Goal: Task Accomplishment & Management: Manage account settings

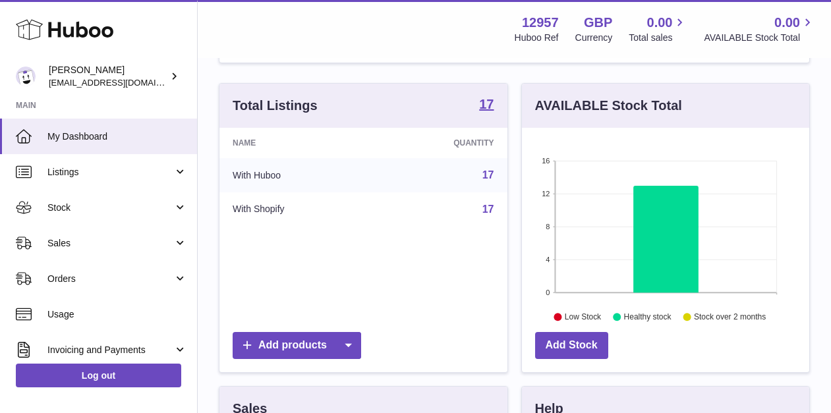
scroll to position [256, 0]
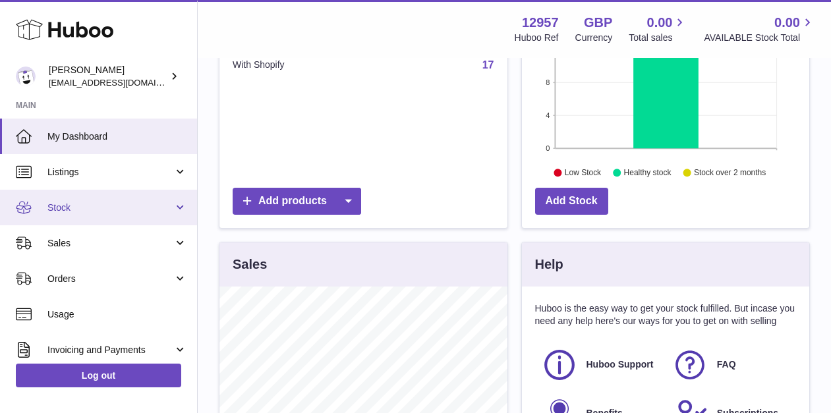
click at [94, 212] on span "Stock" at bounding box center [110, 208] width 126 height 13
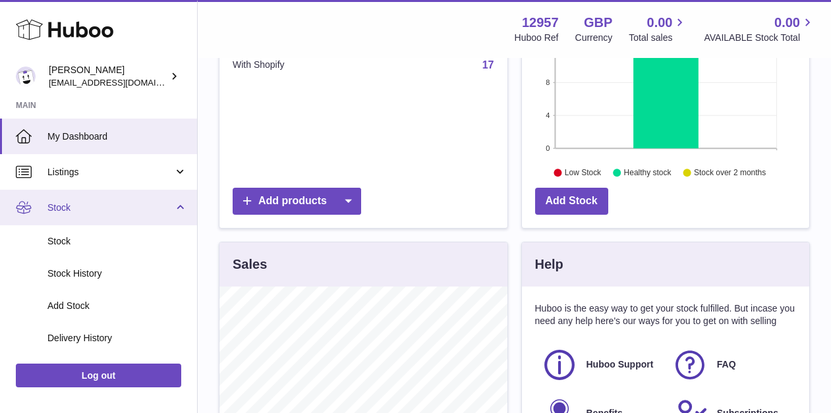
scroll to position [0, 0]
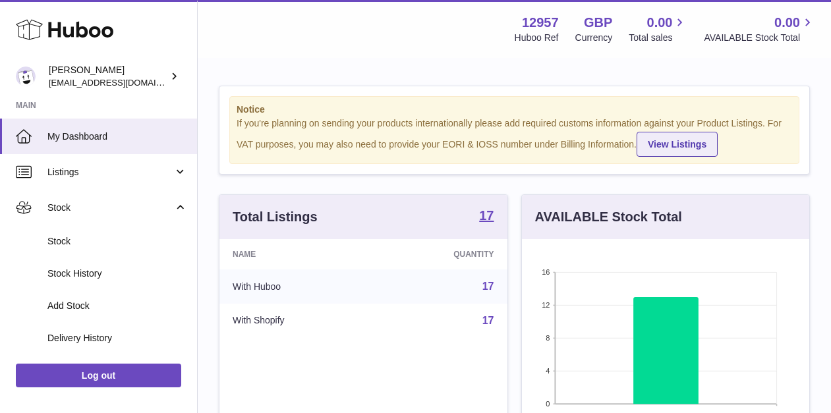
click at [655, 153] on link "View Listings" at bounding box center [677, 144] width 81 height 25
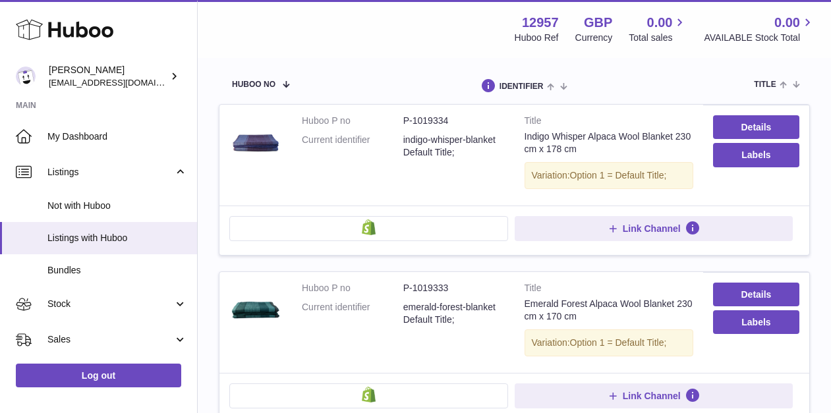
scroll to position [326, 0]
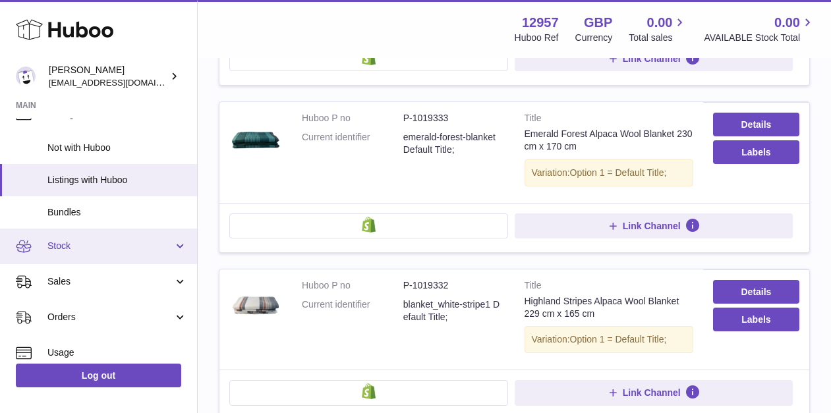
click at [98, 245] on span "Stock" at bounding box center [110, 246] width 126 height 13
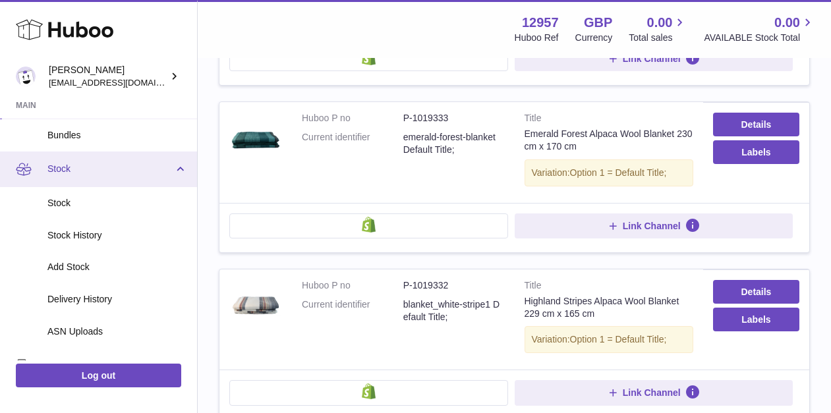
scroll to position [154, 0]
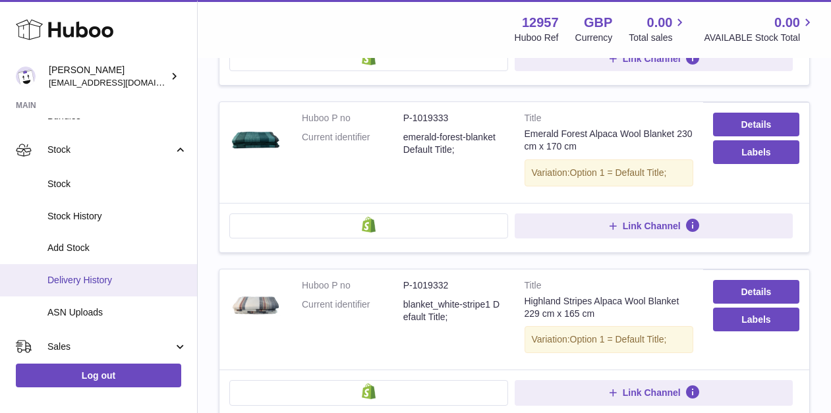
click at [96, 284] on span "Delivery History" at bounding box center [117, 280] width 140 height 13
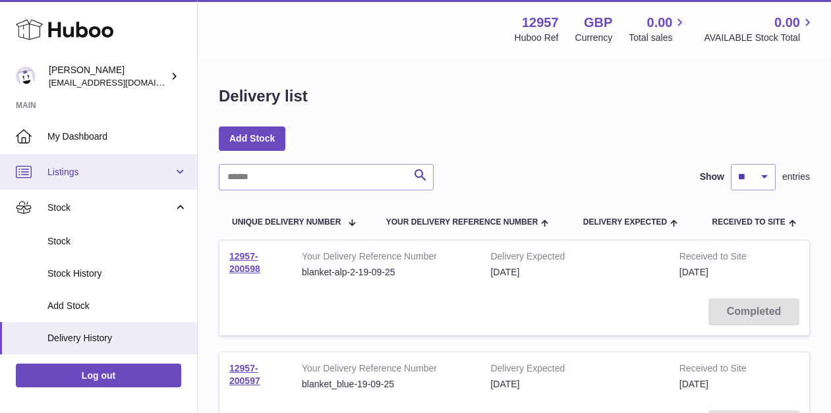
click at [78, 171] on span "Listings" at bounding box center [110, 172] width 126 height 13
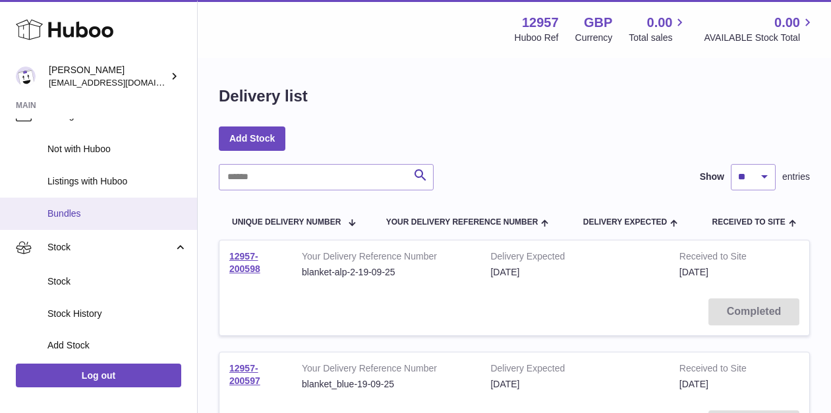
scroll to position [64, 0]
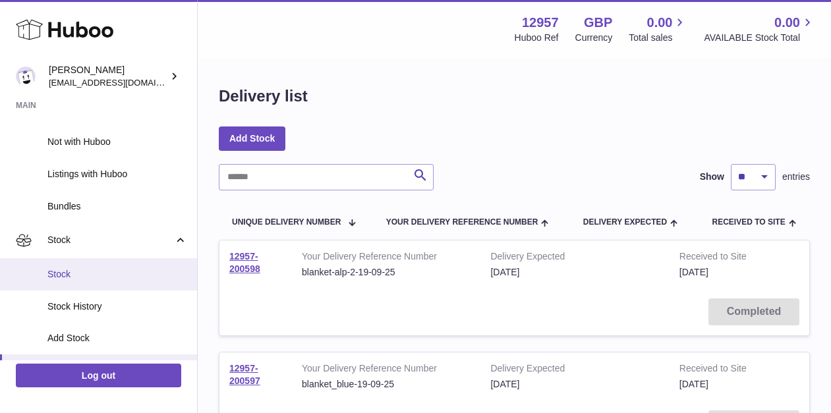
click at [91, 278] on span "Stock" at bounding box center [117, 274] width 140 height 13
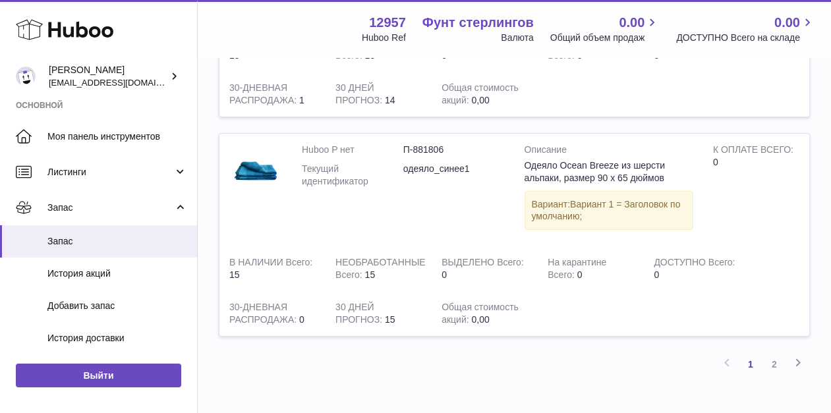
scroll to position [2182, 0]
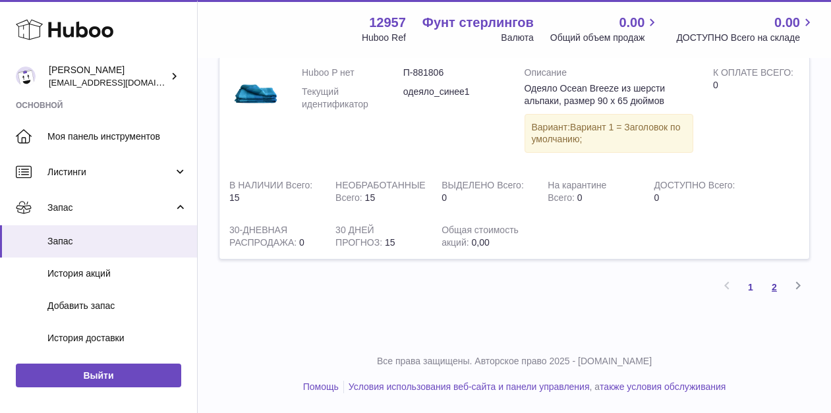
click at [773, 286] on font "2" at bounding box center [774, 287] width 5 height 11
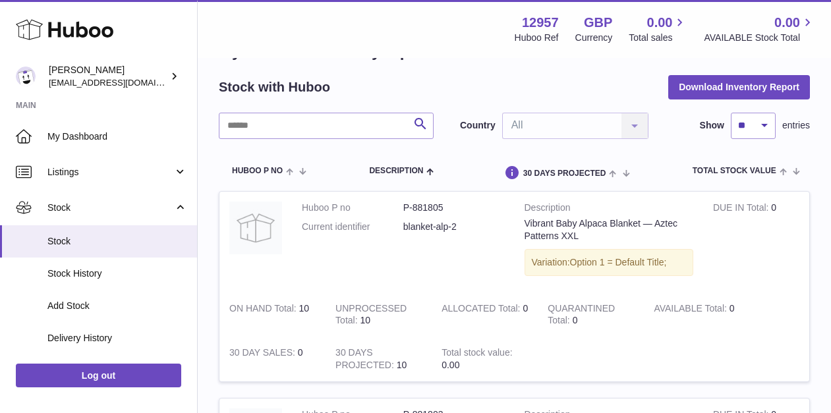
scroll to position [65, 0]
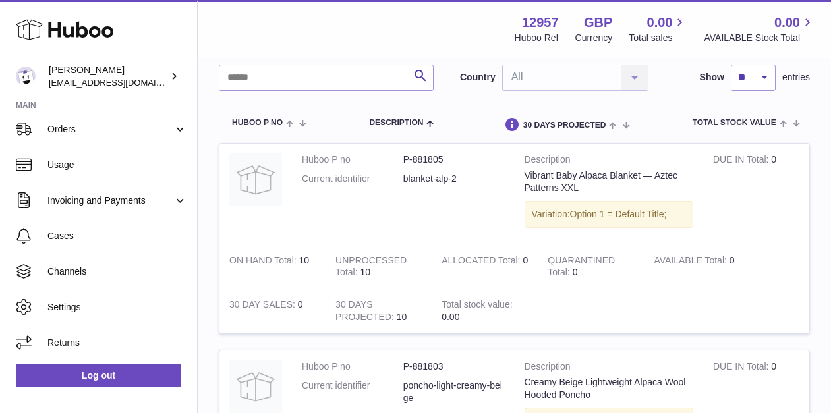
scroll to position [104, 0]
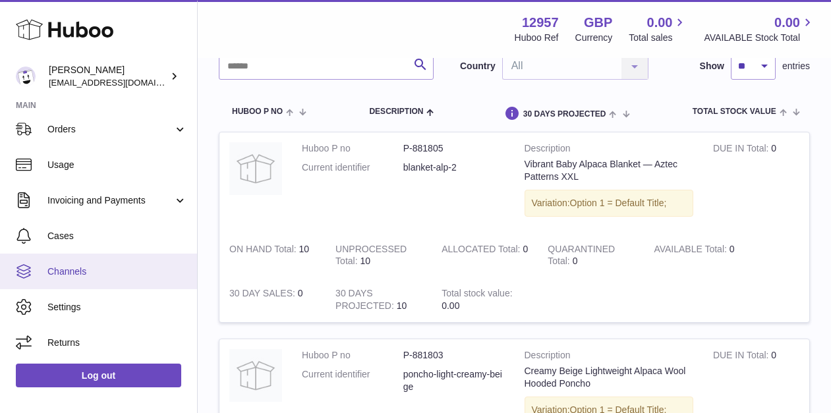
click at [94, 278] on link "Channels" at bounding box center [98, 272] width 197 height 36
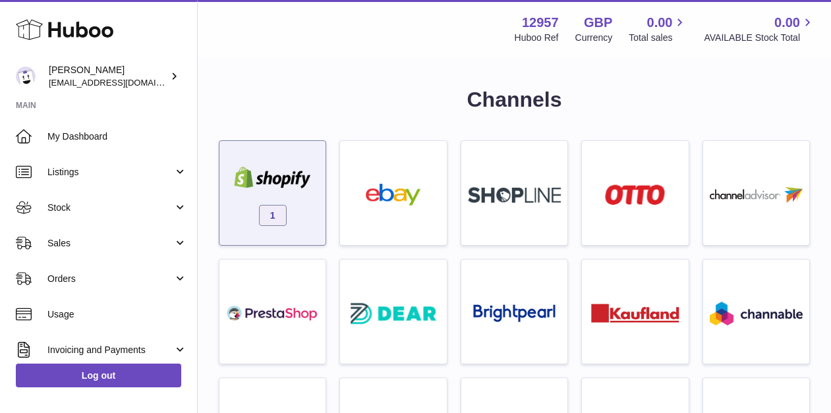
click at [295, 177] on img at bounding box center [272, 178] width 93 height 22
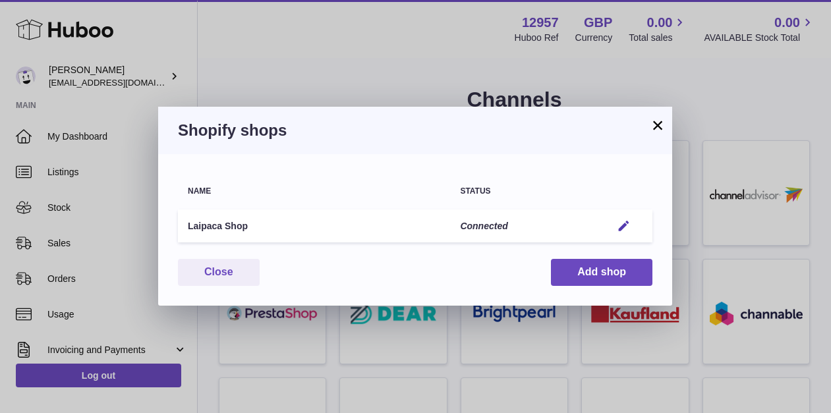
click at [484, 231] on td "Connected" at bounding box center [526, 227] width 152 height 34
click at [626, 227] on em "button" at bounding box center [624, 227] width 14 height 14
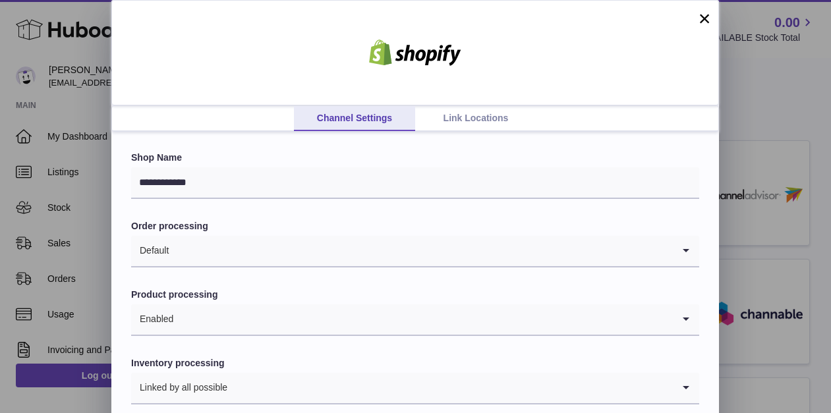
click at [460, 121] on link "Link Locations" at bounding box center [475, 118] width 121 height 25
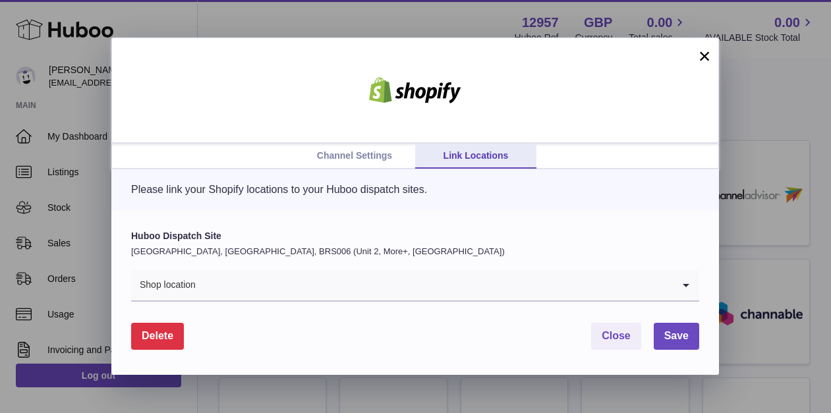
click at [291, 296] on input "Search for option" at bounding box center [434, 285] width 477 height 30
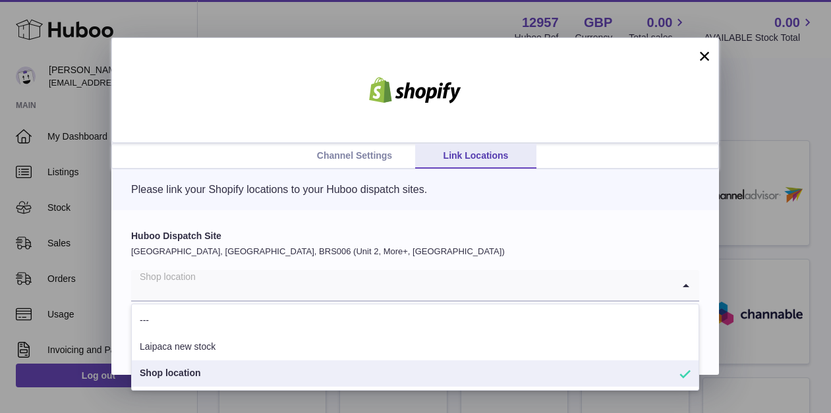
click at [241, 375] on li "Shop location" at bounding box center [415, 374] width 567 height 26
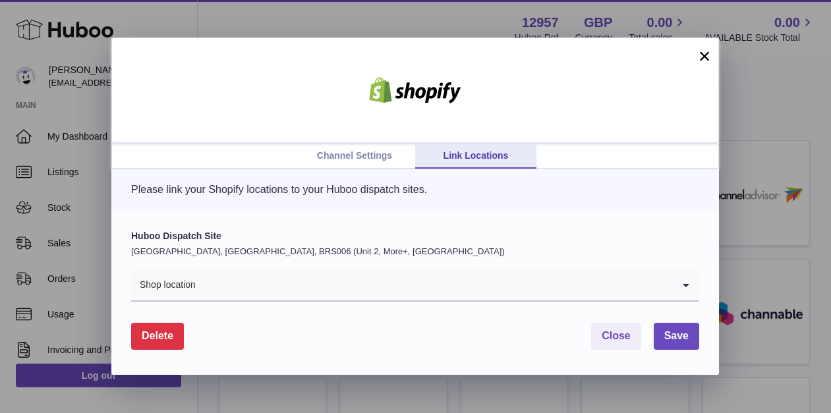
click at [342, 156] on link "Channel Settings" at bounding box center [354, 156] width 121 height 25
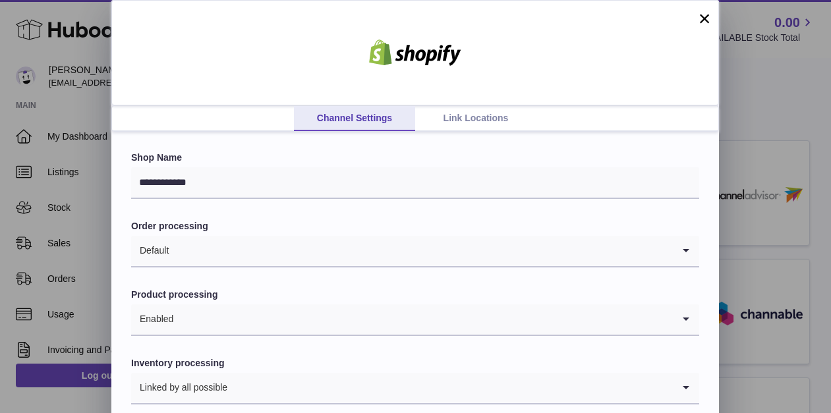
scroll to position [65, 0]
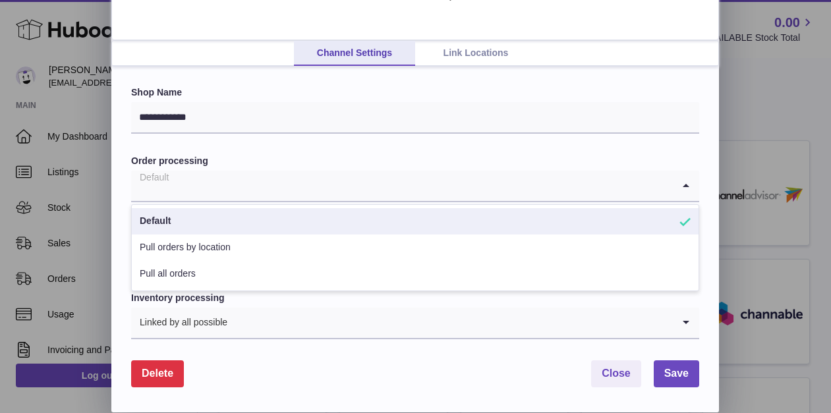
click at [374, 188] on input "Search for option" at bounding box center [402, 186] width 542 height 30
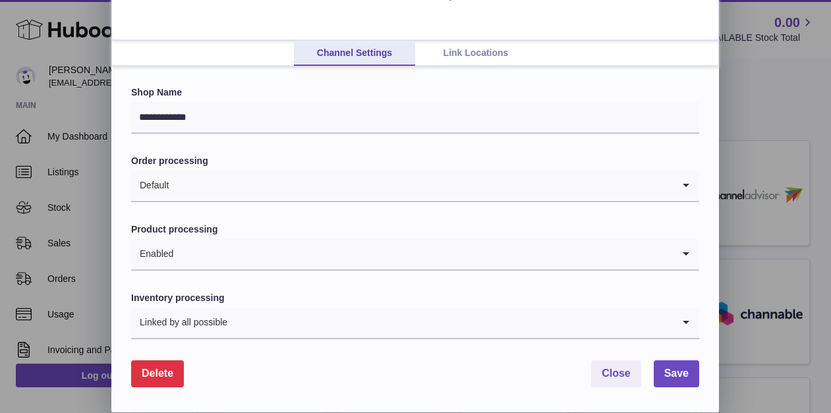
click at [287, 149] on form "**********" at bounding box center [415, 236] width 568 height 301
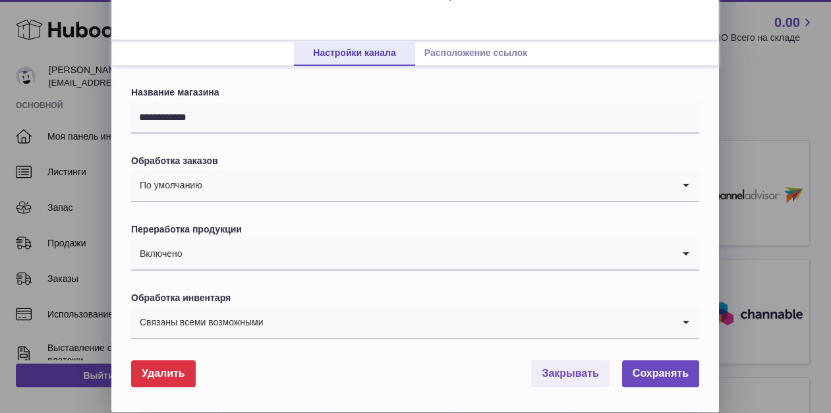
click at [264, 187] on input "Найти вариант" at bounding box center [438, 186] width 470 height 30
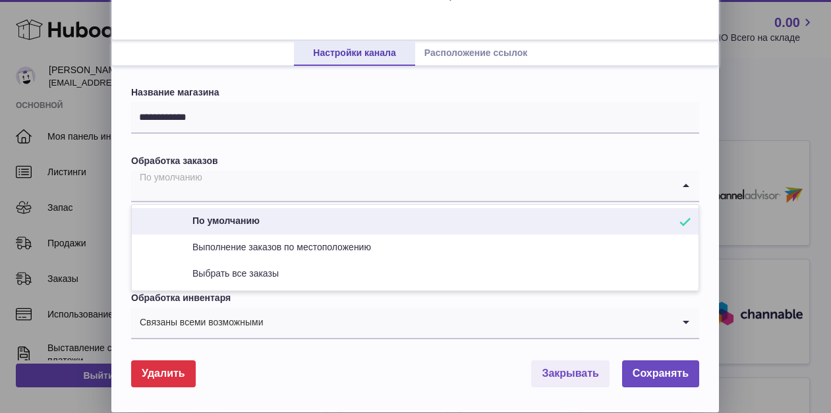
click at [262, 183] on input "Найти вариант" at bounding box center [402, 186] width 542 height 30
click at [260, 165] on label "Обработка заказов" at bounding box center [415, 161] width 568 height 13
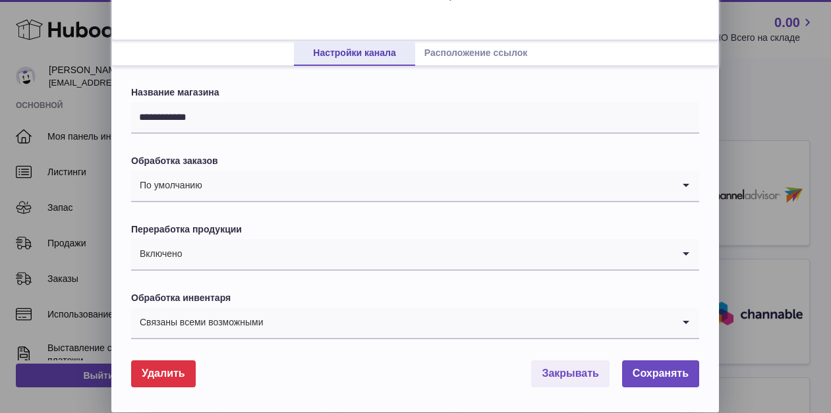
click at [452, 61] on link "Расположение ссылок" at bounding box center [475, 53] width 121 height 25
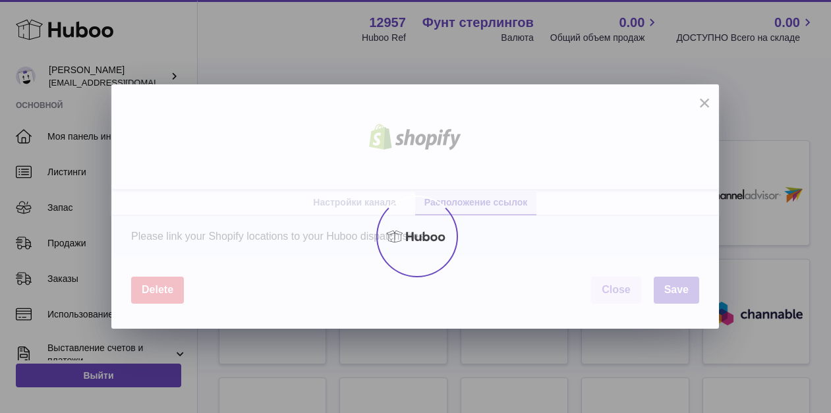
scroll to position [0, 0]
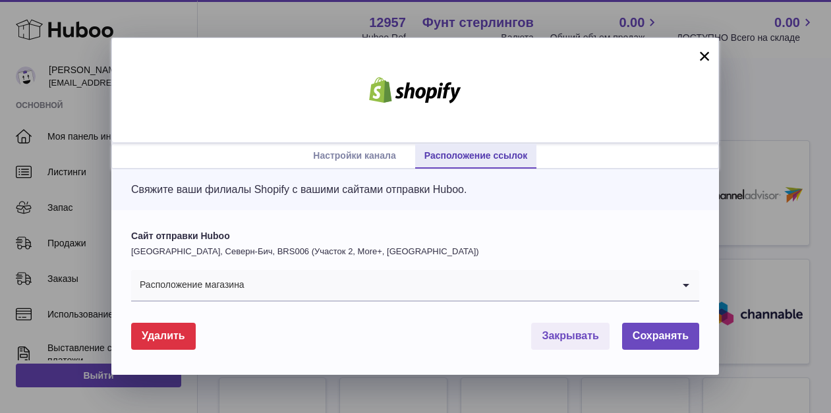
click at [347, 284] on input "Найти вариант" at bounding box center [459, 285] width 428 height 30
click at [389, 148] on link "Настройки канала" at bounding box center [354, 156] width 121 height 25
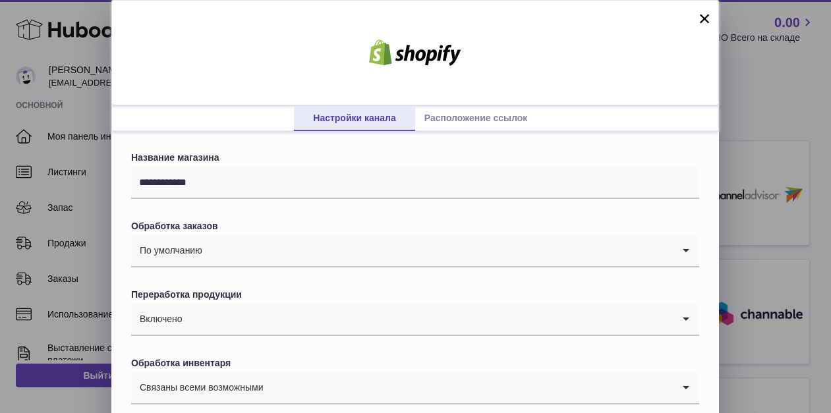
click at [239, 254] on input "Найти вариант" at bounding box center [438, 251] width 470 height 30
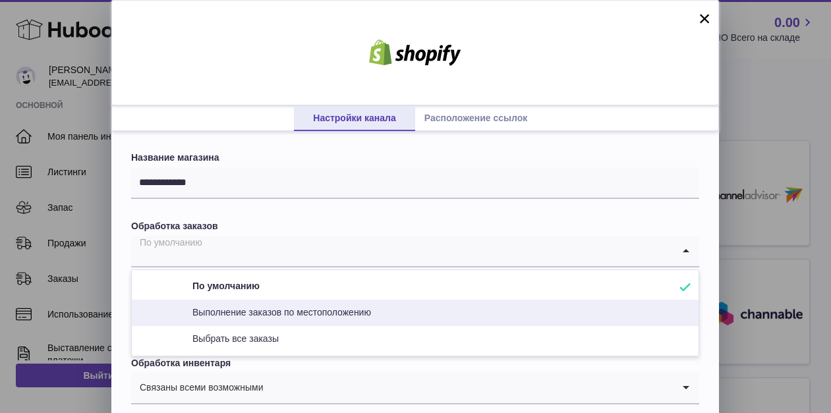
click at [255, 302] on li "Выполнение заказов по местоположению" at bounding box center [415, 313] width 567 height 26
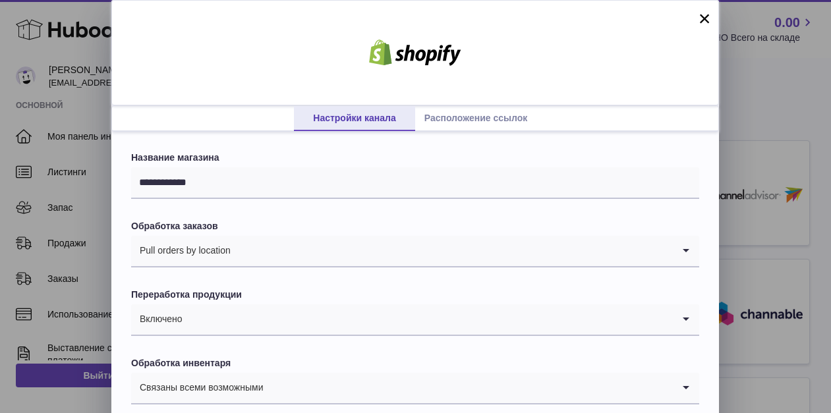
click at [251, 254] on input "Найти вариант" at bounding box center [452, 251] width 442 height 30
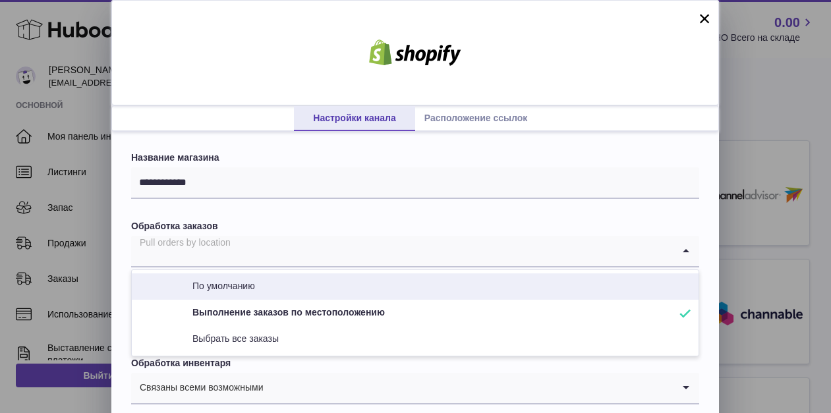
click at [249, 285] on font "По умолчанию" at bounding box center [210, 286] width 89 height 11
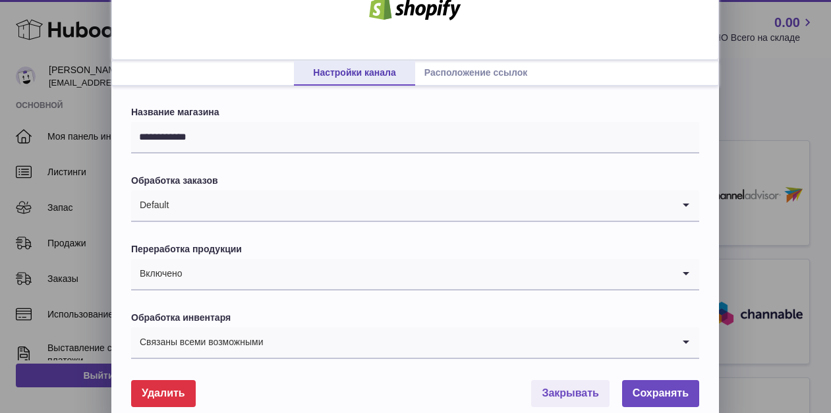
scroll to position [65, 0]
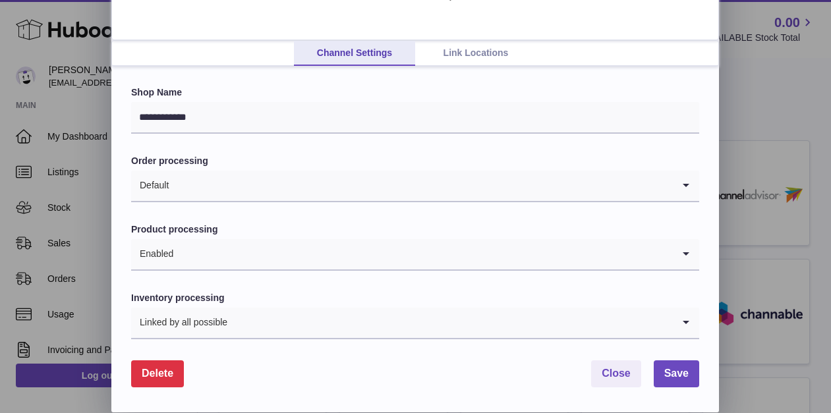
click at [305, 258] on input "Search for option" at bounding box center [423, 254] width 499 height 30
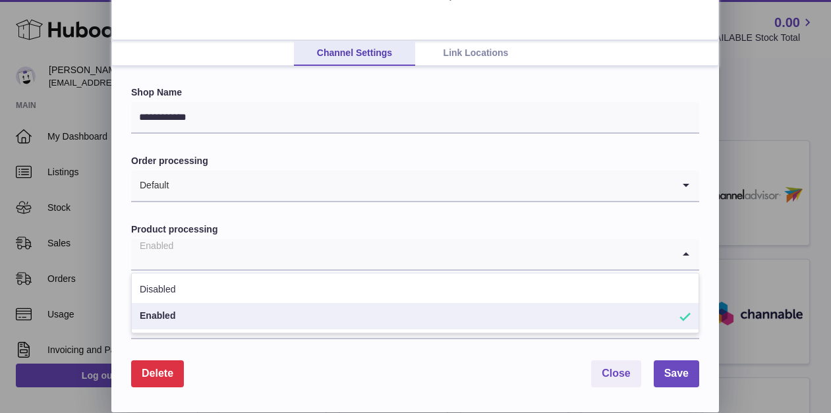
click at [307, 225] on label "Product processing" at bounding box center [415, 230] width 568 height 13
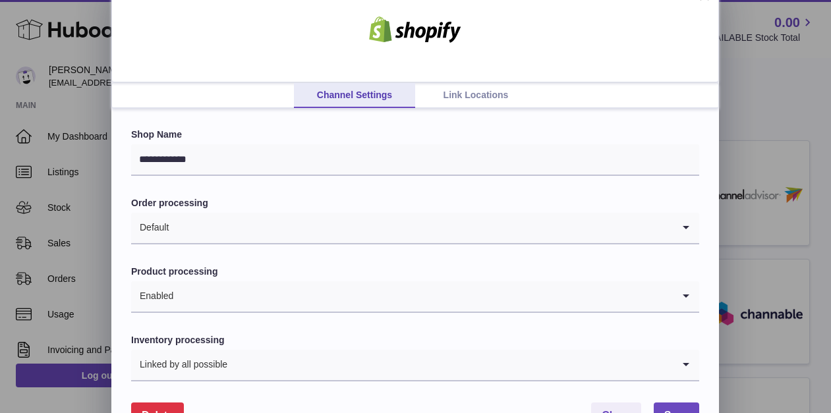
scroll to position [22, 0]
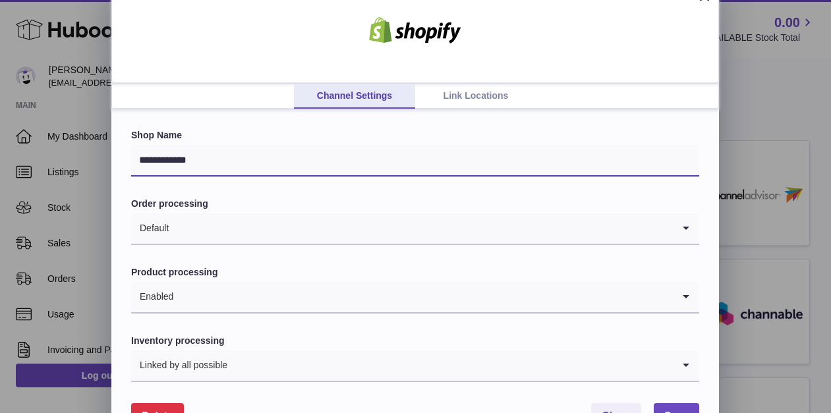
click at [262, 157] on input "**********" at bounding box center [415, 161] width 568 height 32
click at [469, 95] on link "Link Locations" at bounding box center [475, 96] width 121 height 25
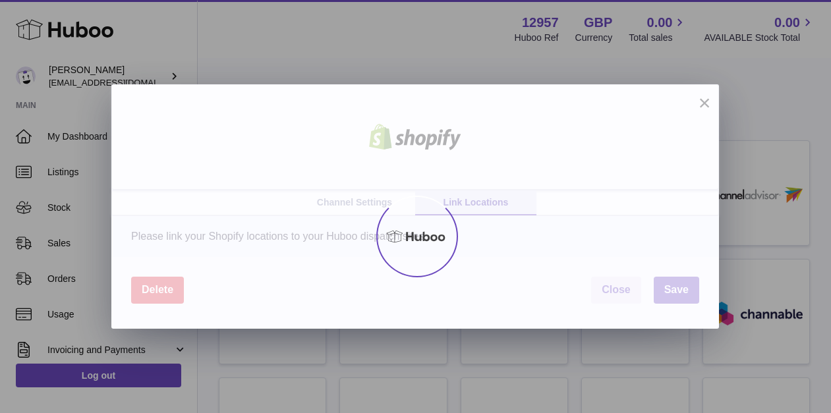
scroll to position [0, 0]
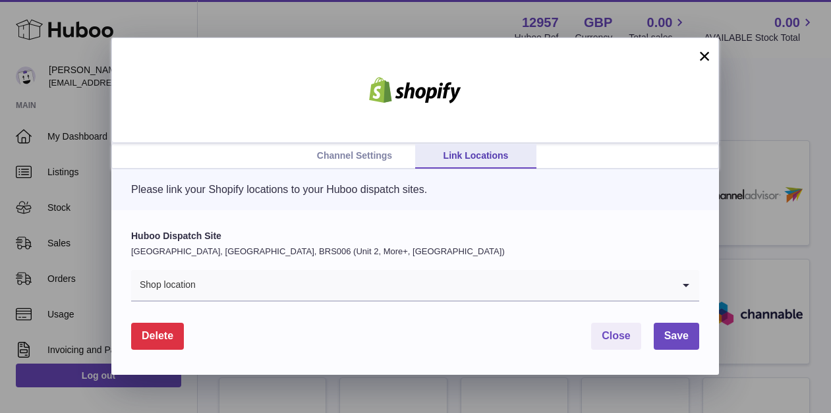
click at [355, 288] on input "Search for option" at bounding box center [434, 285] width 477 height 30
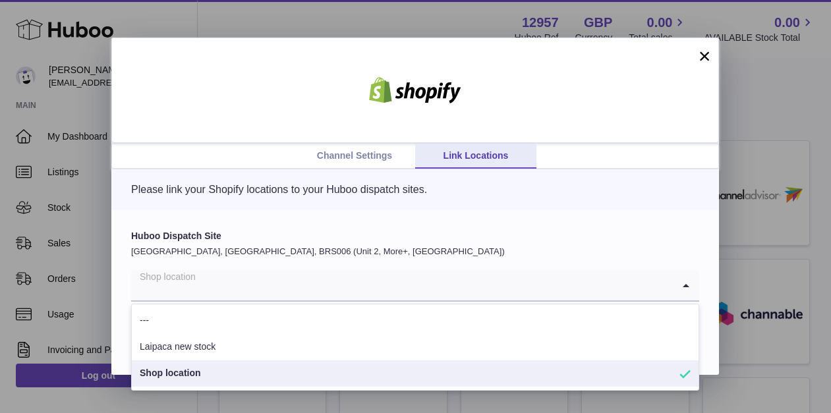
click at [388, 243] on div "Huboo Dispatch Site United Kingdom, Severn Beach, BRS006 (Unit 2, More+, UK) Sh…" at bounding box center [415, 266] width 568 height 72
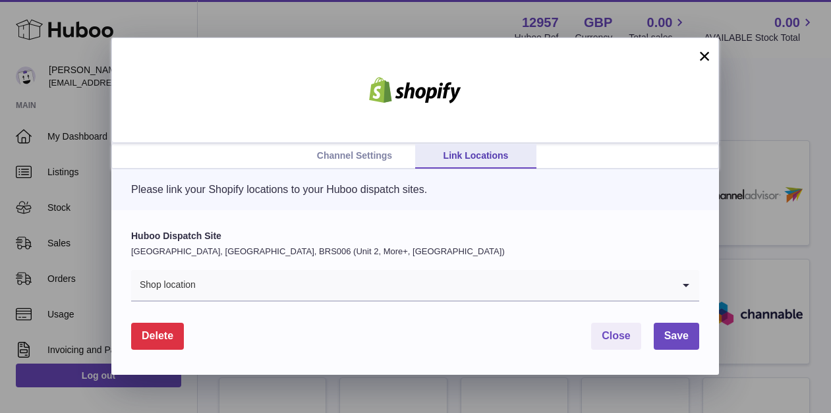
click at [367, 153] on link "Channel Settings" at bounding box center [354, 156] width 121 height 25
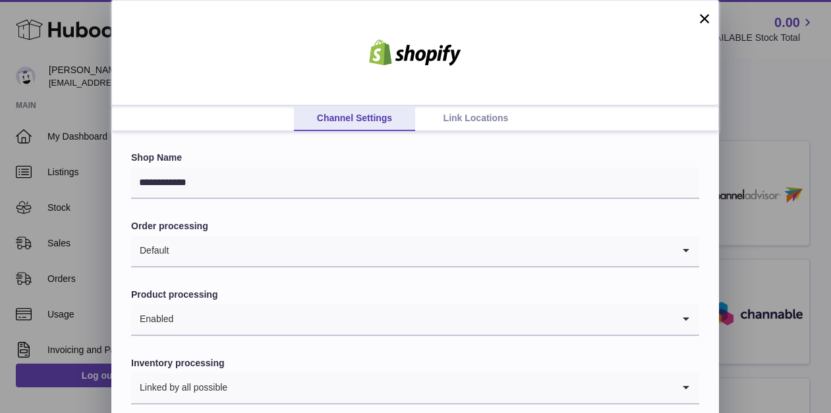
scroll to position [65, 0]
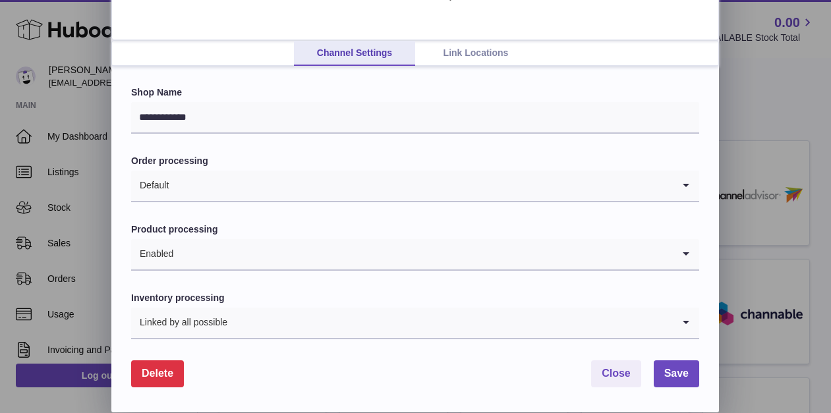
click at [631, 206] on form "**********" at bounding box center [415, 236] width 568 height 301
click at [685, 189] on icon "Search for option" at bounding box center [686, 186] width 26 height 30
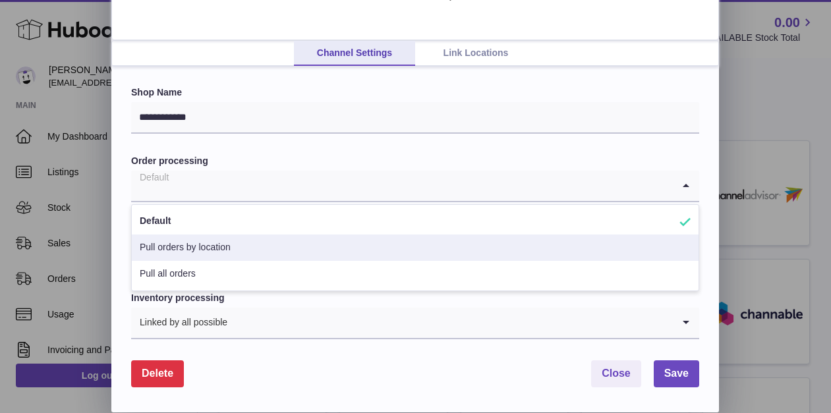
click at [686, 243] on li "Pull orders by location" at bounding box center [415, 248] width 567 height 26
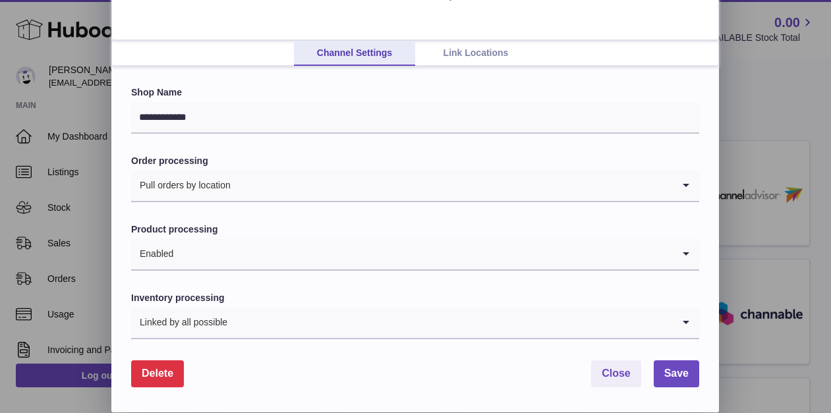
click at [514, 191] on input "Search for option" at bounding box center [452, 186] width 442 height 30
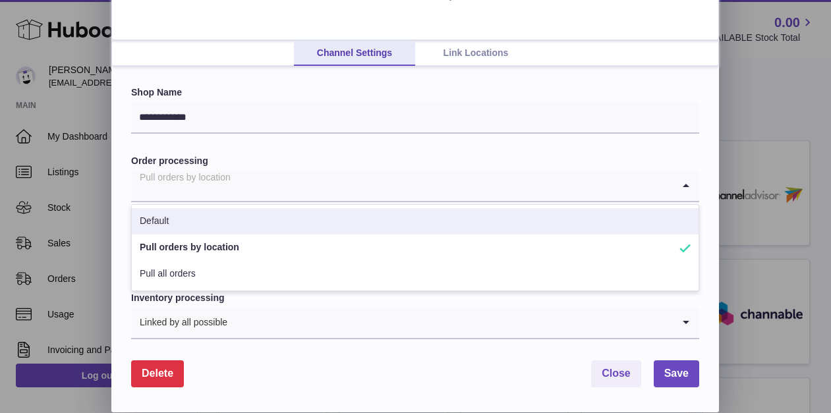
click at [512, 224] on li "Default" at bounding box center [415, 221] width 567 height 26
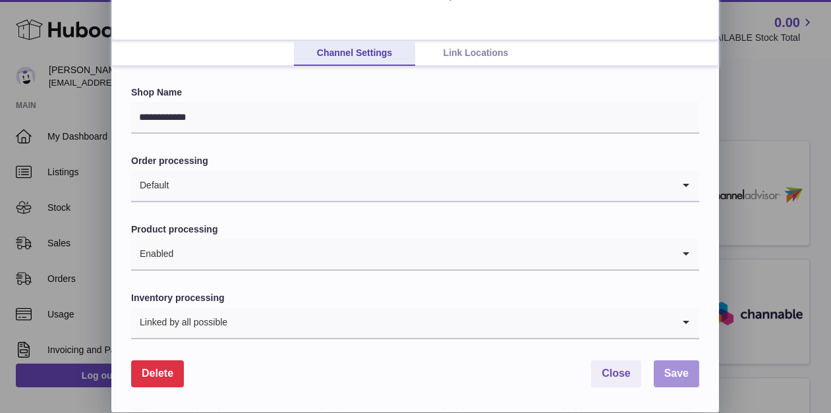
click at [684, 374] on span "Save" at bounding box center [677, 373] width 24 height 11
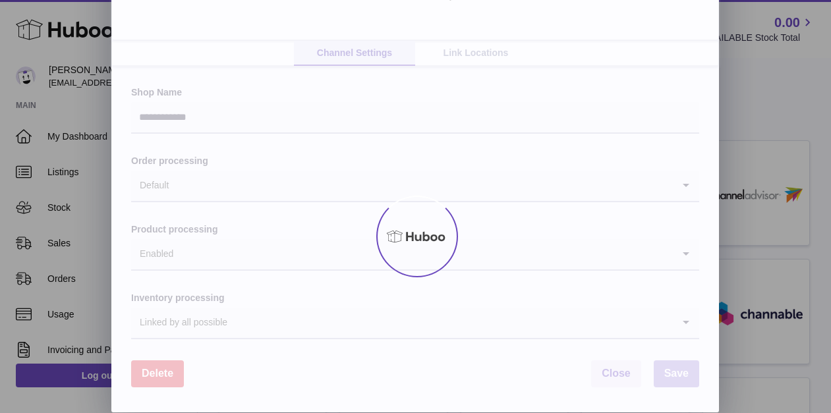
scroll to position [0, 0]
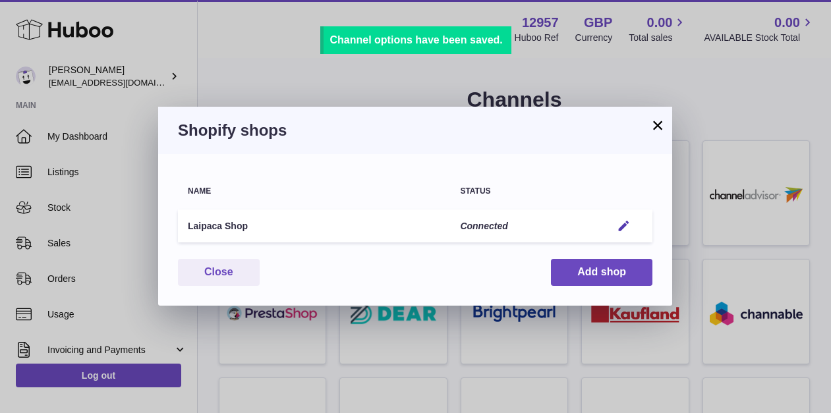
click at [659, 128] on button "×" at bounding box center [658, 125] width 16 height 16
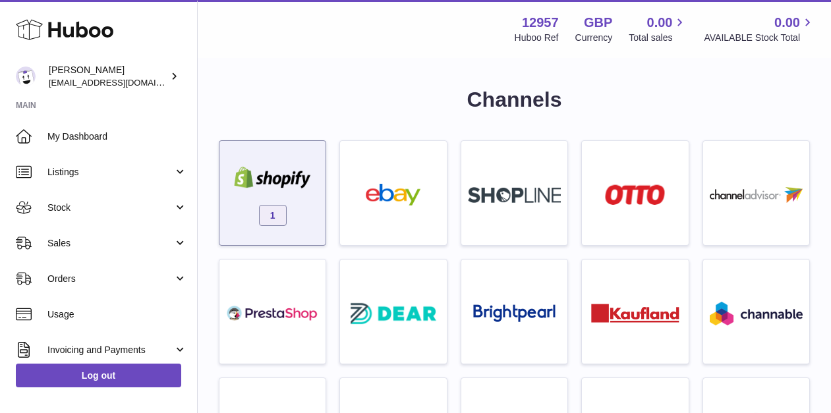
click at [292, 190] on div at bounding box center [272, 179] width 93 height 25
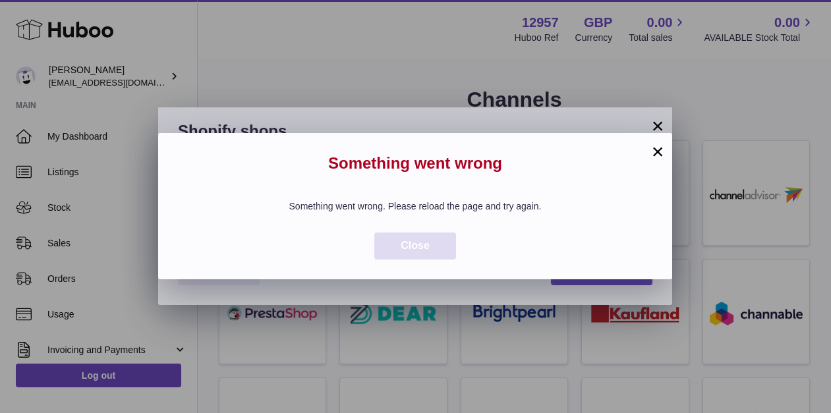
click at [435, 251] on button "Close" at bounding box center [416, 246] width 82 height 27
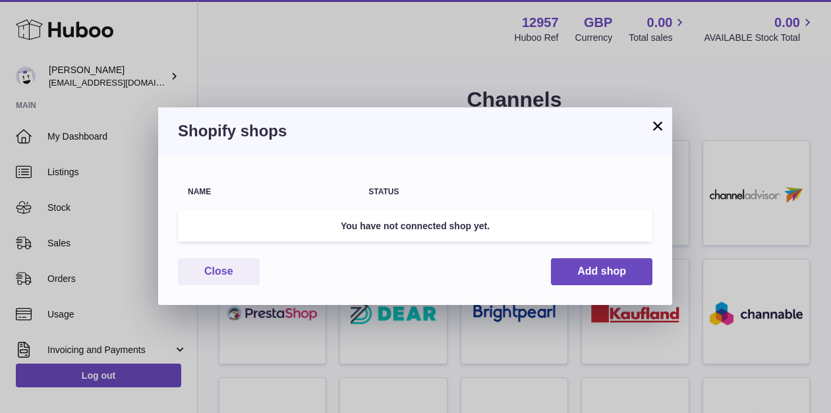
click at [656, 131] on button "×" at bounding box center [658, 126] width 16 height 16
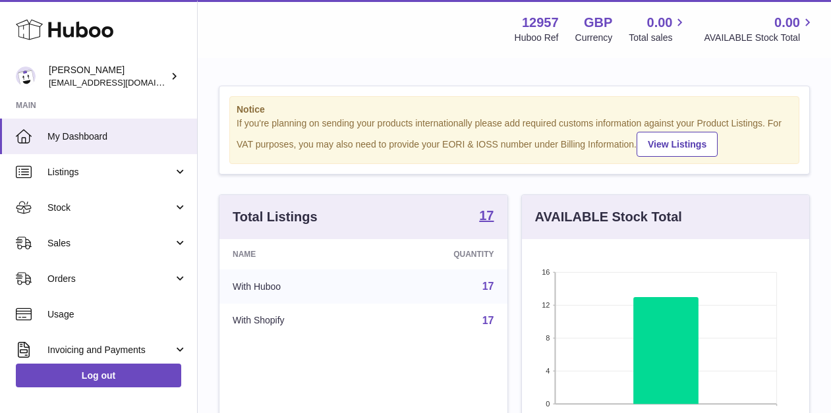
scroll to position [206, 287]
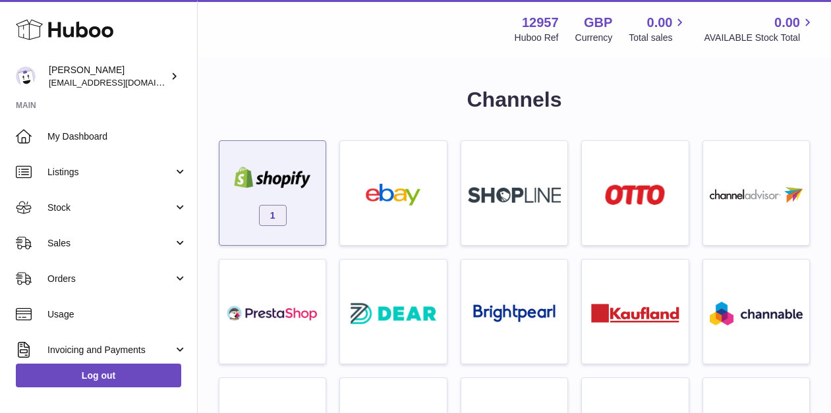
click at [274, 216] on span "1" at bounding box center [273, 215] width 28 height 21
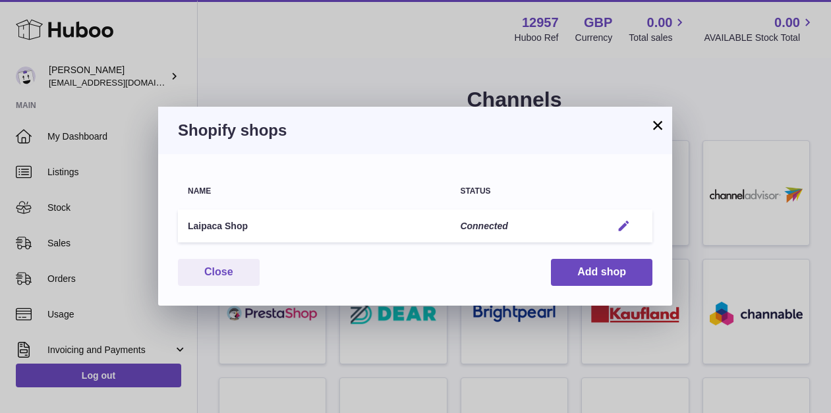
click at [625, 226] on em "button" at bounding box center [624, 227] width 14 height 14
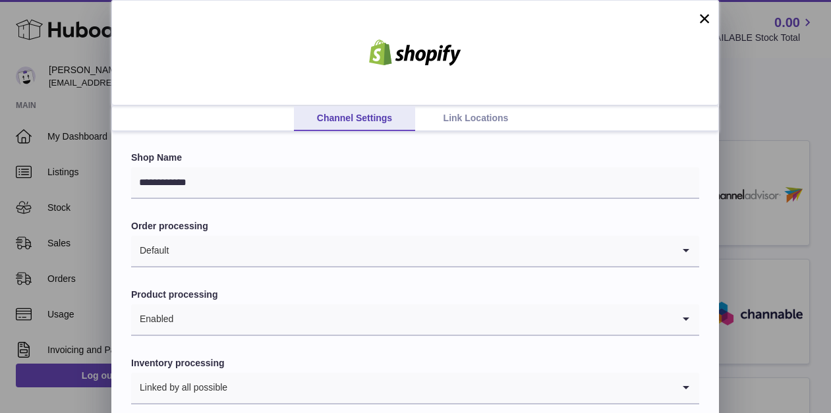
scroll to position [57, 0]
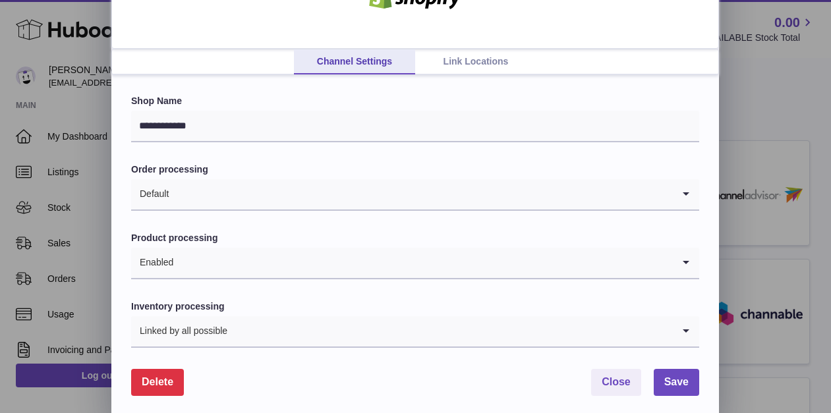
click at [334, 196] on input "Search for option" at bounding box center [421, 194] width 504 height 30
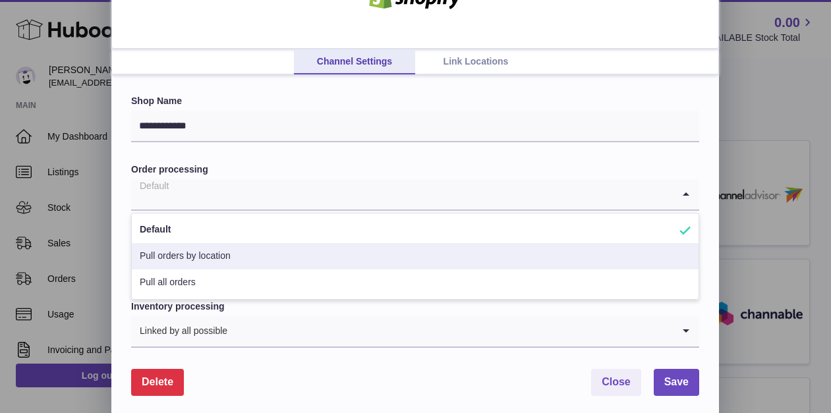
click at [326, 262] on li "Pull orders by location" at bounding box center [415, 256] width 567 height 26
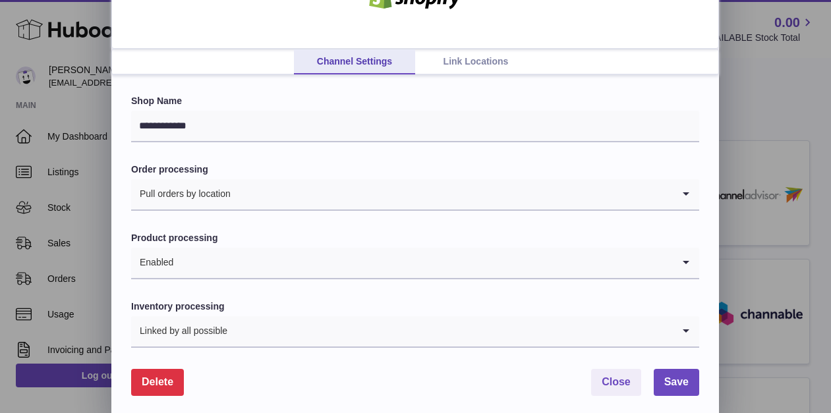
click at [310, 193] on input "Search for option" at bounding box center [452, 194] width 442 height 30
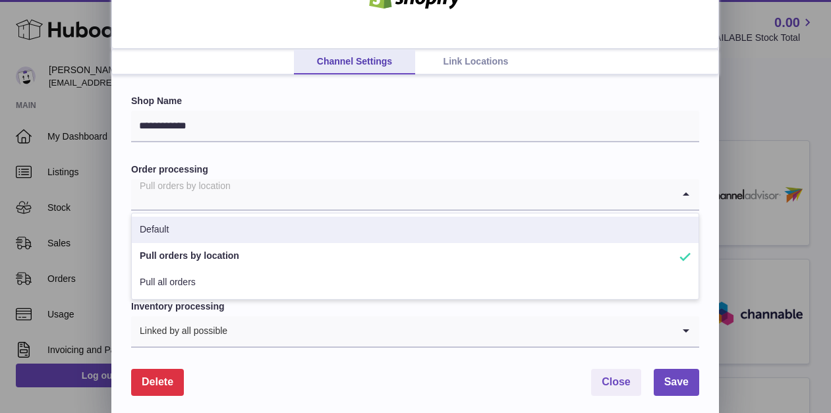
click at [280, 227] on li "Default" at bounding box center [415, 230] width 567 height 26
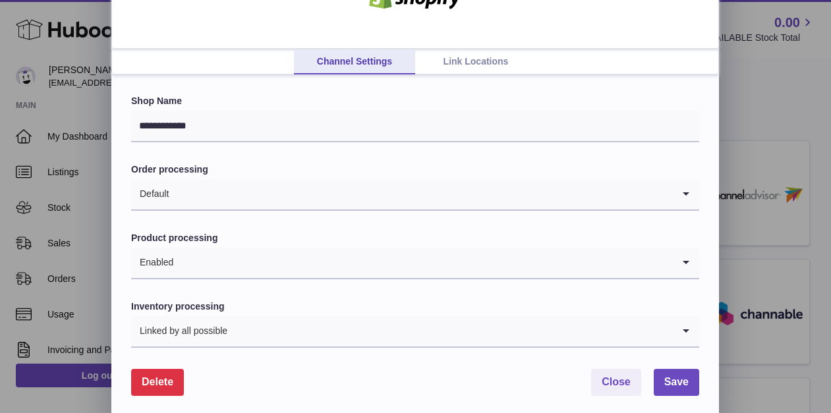
click at [444, 65] on link "Link Locations" at bounding box center [475, 61] width 121 height 25
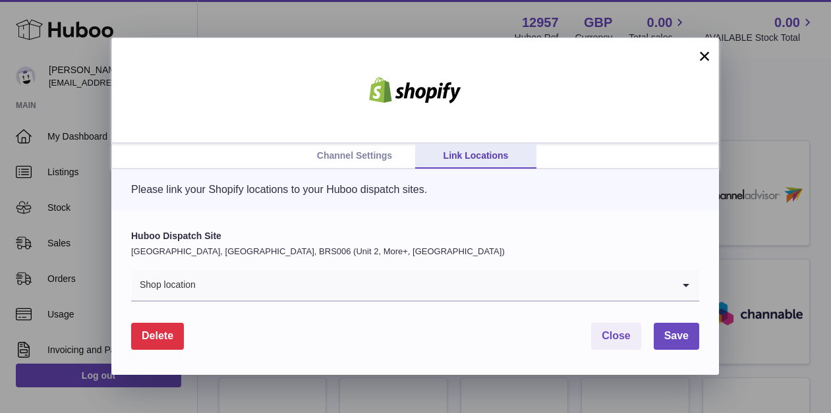
click at [361, 160] on link "Channel Settings" at bounding box center [354, 156] width 121 height 25
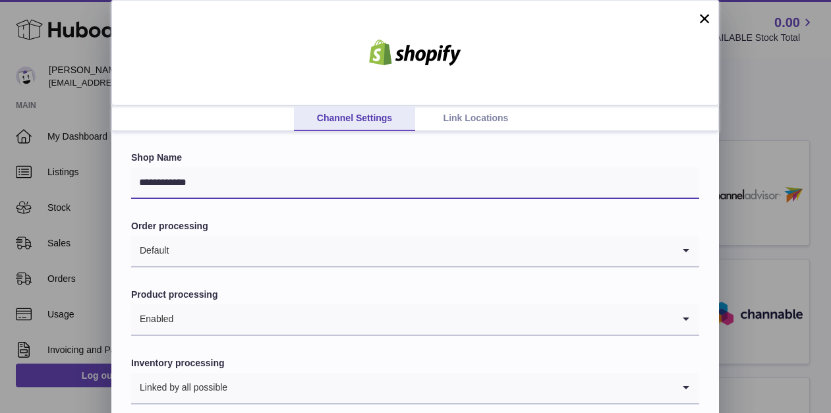
click at [313, 177] on input "**********" at bounding box center [415, 183] width 568 height 32
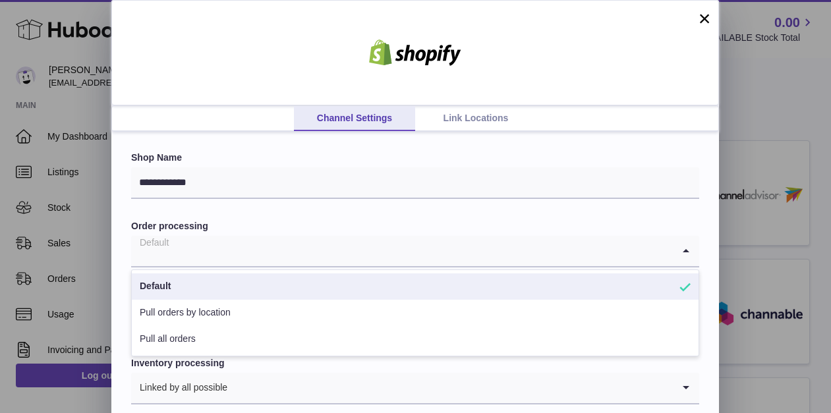
click at [283, 254] on input "Search for option" at bounding box center [402, 251] width 542 height 30
click at [297, 228] on label "Order processing" at bounding box center [415, 226] width 568 height 13
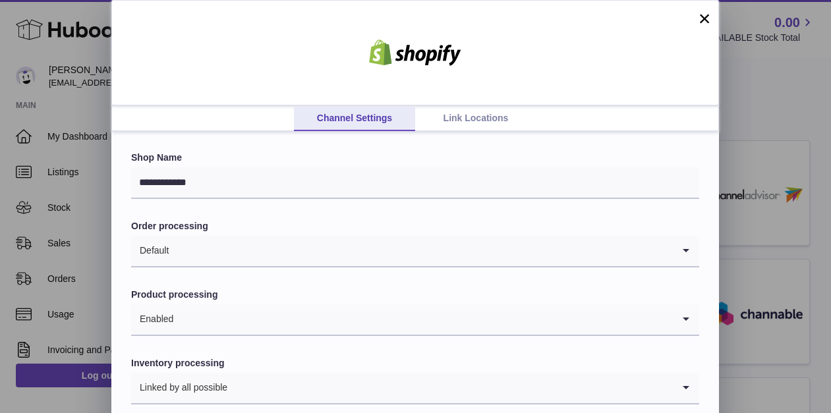
scroll to position [65, 0]
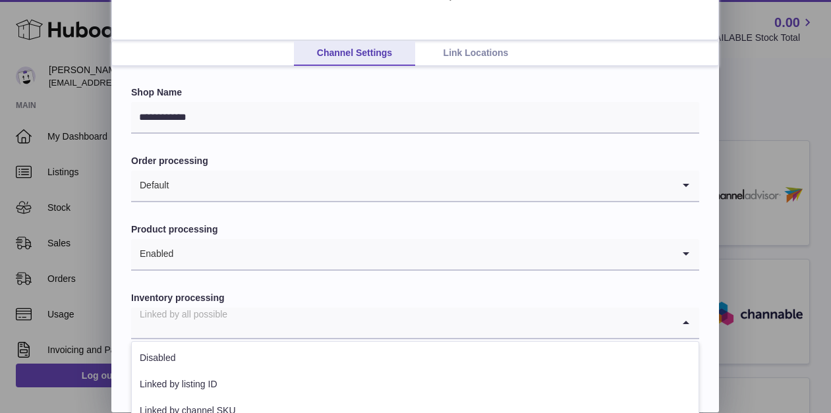
click at [442, 322] on input "Search for option" at bounding box center [402, 323] width 542 height 30
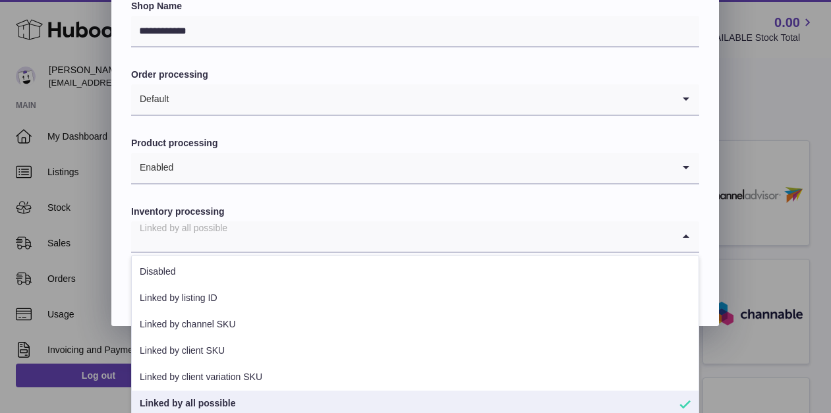
scroll to position [160, 0]
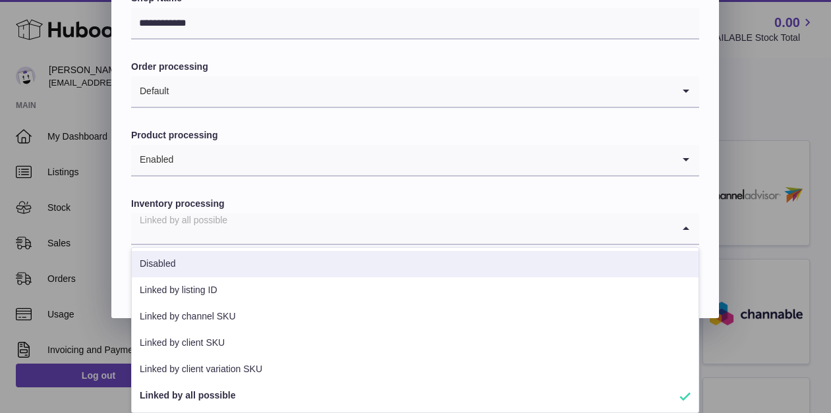
click at [380, 163] on input "Search for option" at bounding box center [423, 160] width 499 height 30
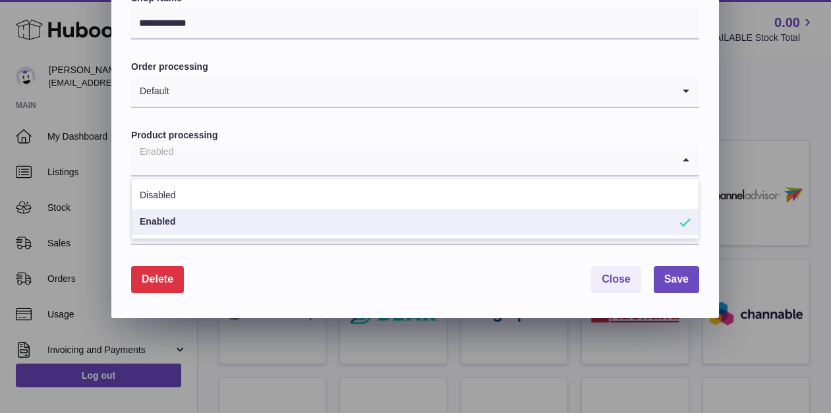
scroll to position [65, 0]
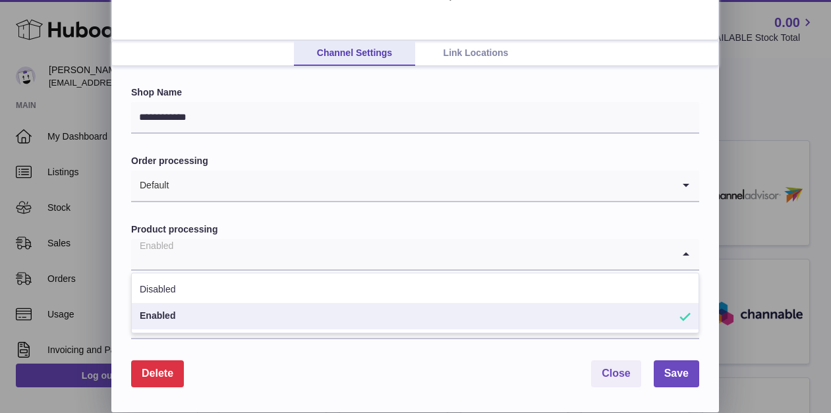
click at [355, 163] on label "Order processing" at bounding box center [415, 161] width 568 height 13
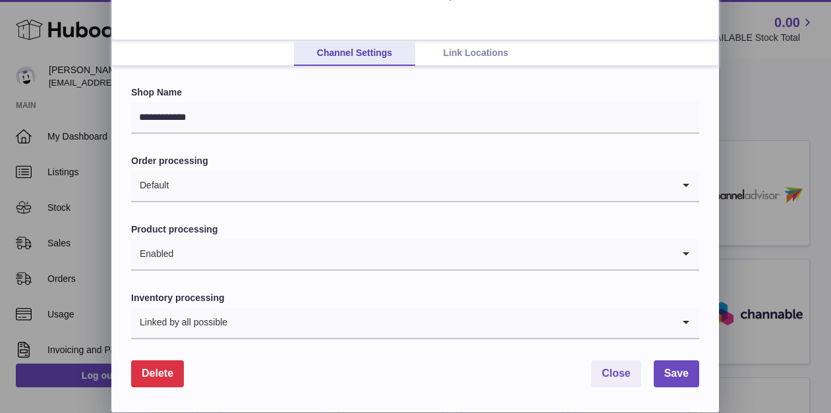
click at [342, 178] on input "Search for option" at bounding box center [421, 186] width 504 height 30
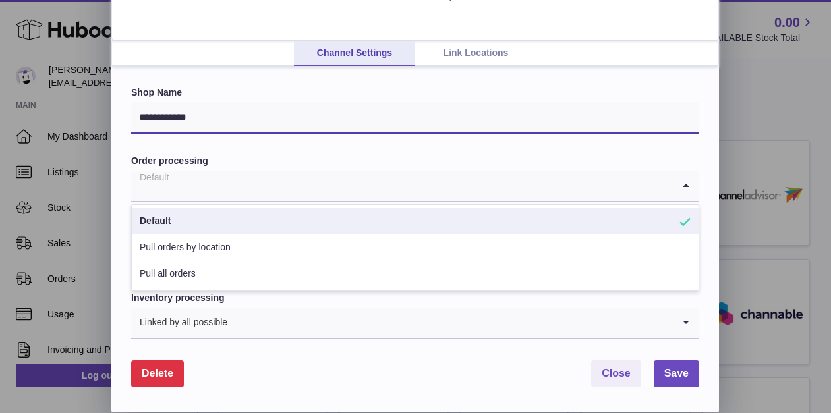
click at [327, 125] on input "**********" at bounding box center [415, 118] width 568 height 32
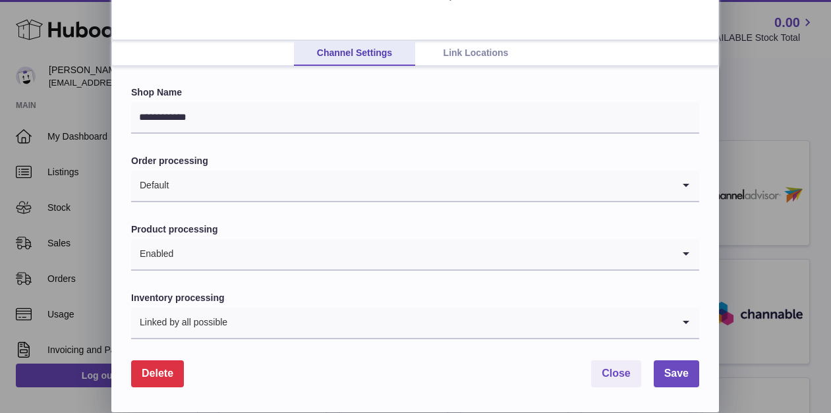
click at [461, 53] on link "Link Locations" at bounding box center [475, 53] width 121 height 25
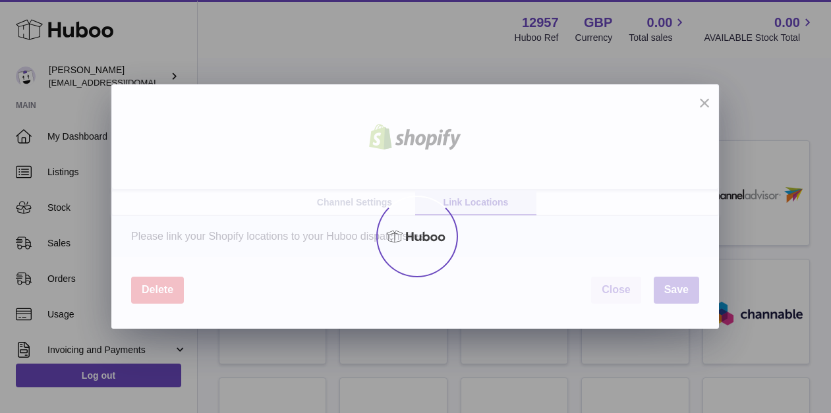
scroll to position [0, 0]
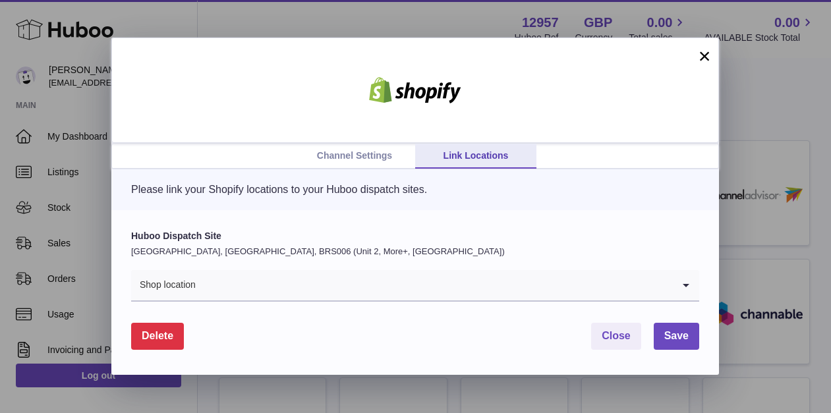
click at [704, 59] on button "×" at bounding box center [705, 56] width 16 height 16
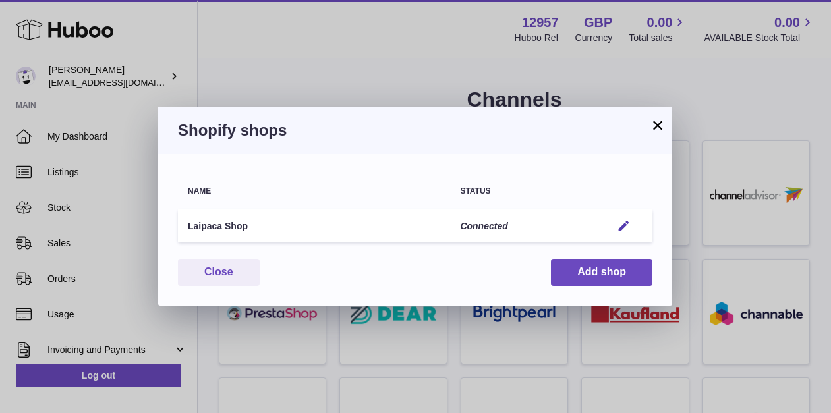
click at [654, 123] on button "×" at bounding box center [658, 125] width 16 height 16
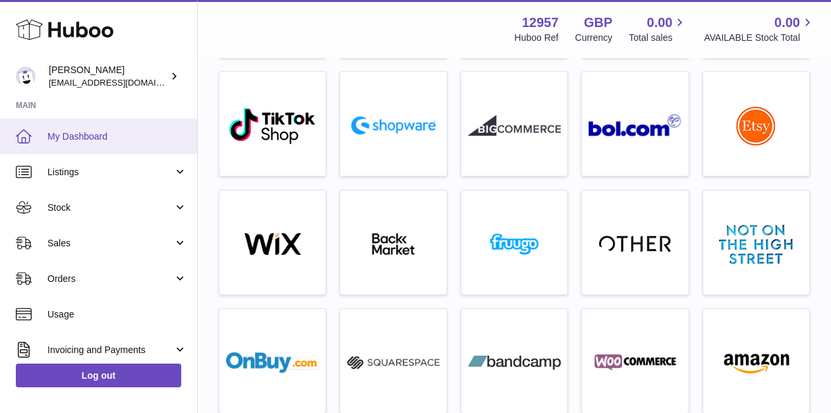
scroll to position [111, 0]
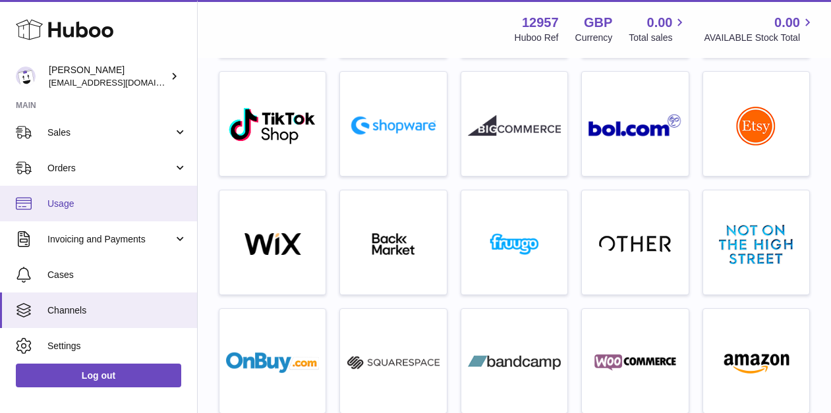
click at [87, 200] on span "Usage" at bounding box center [117, 204] width 140 height 13
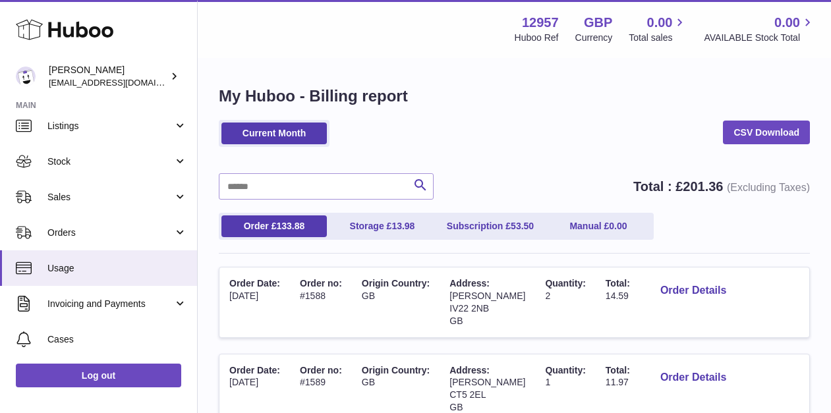
scroll to position [859, 0]
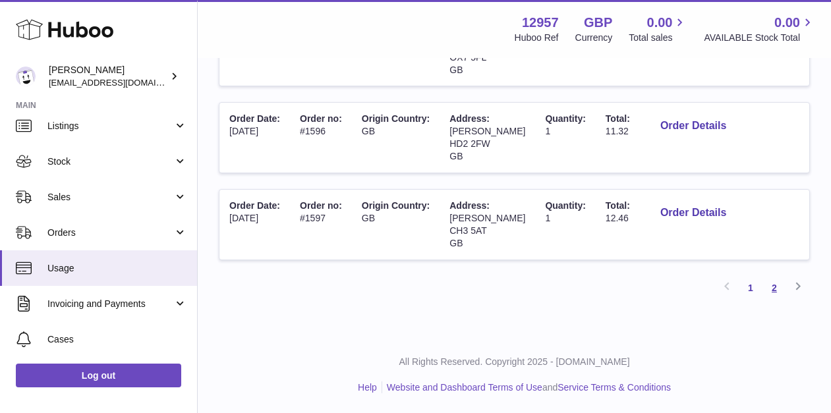
click at [776, 293] on link "2" at bounding box center [775, 288] width 24 height 24
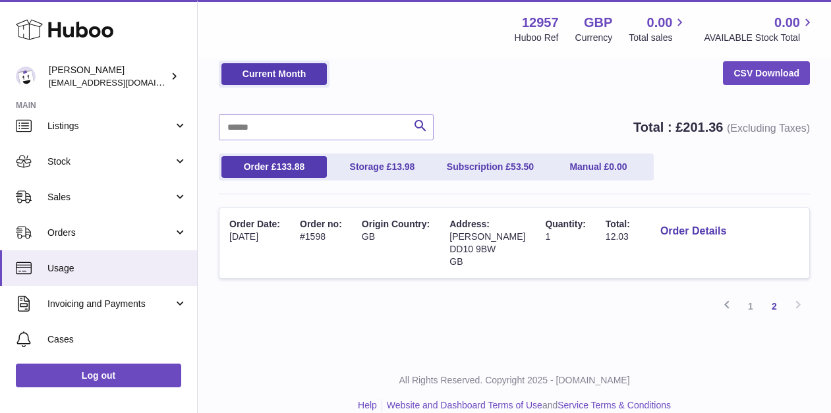
scroll to position [78, 0]
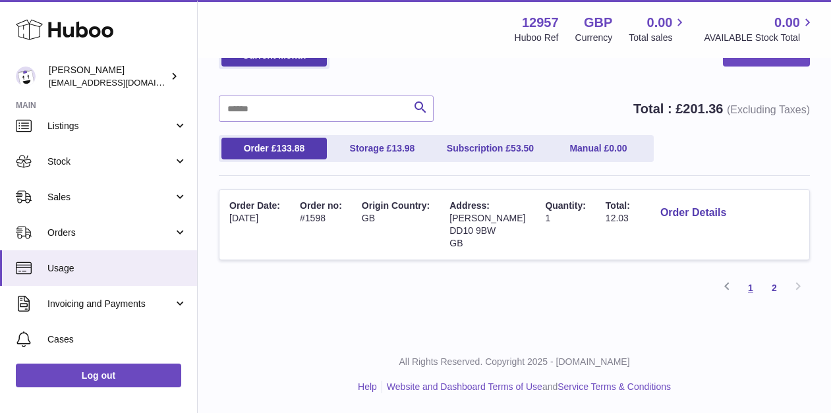
click at [752, 284] on link "1" at bounding box center [751, 288] width 24 height 24
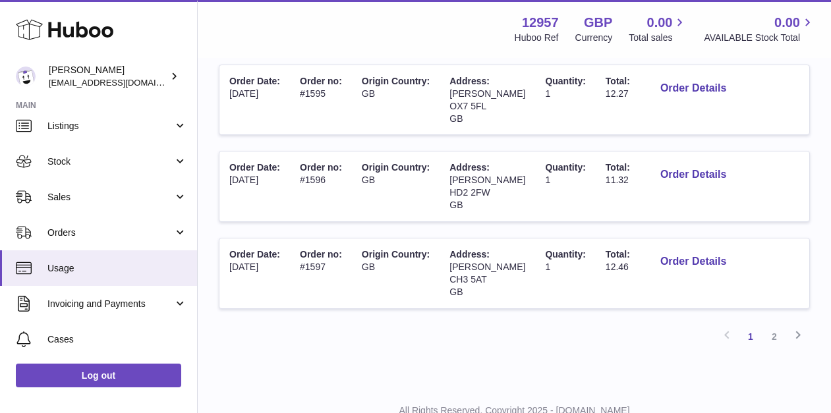
scroll to position [804, 0]
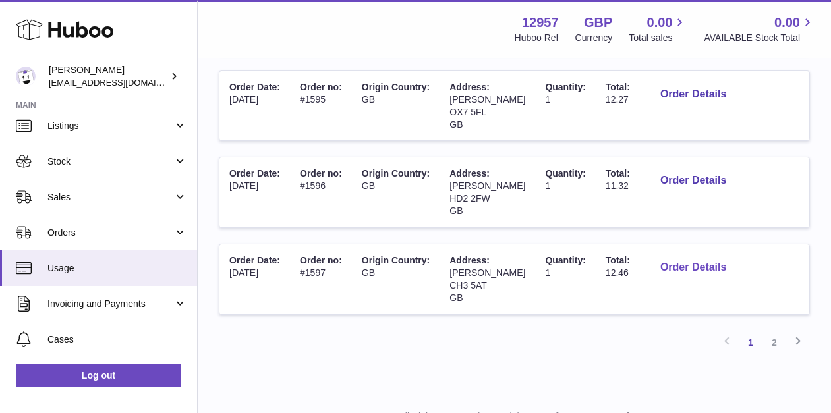
click at [671, 267] on button "Order Details" at bounding box center [693, 268] width 87 height 27
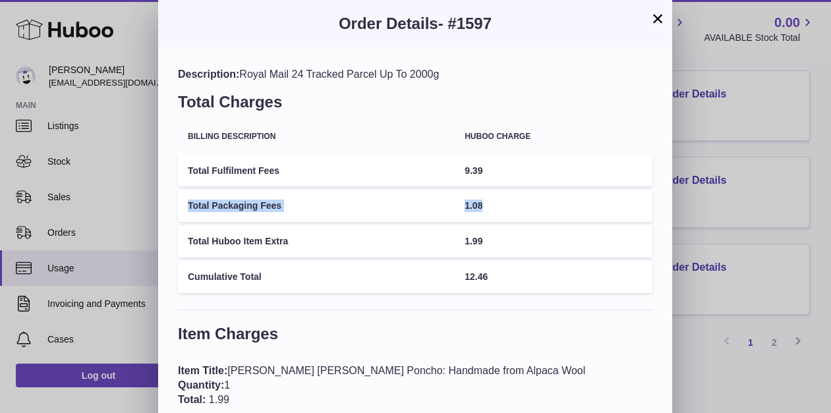
drag, startPoint x: 488, startPoint y: 206, endPoint x: 454, endPoint y: 199, distance: 35.0
click at [454, 199] on tr "Total Packaging Fees 1.08" at bounding box center [415, 206] width 475 height 32
click at [477, 242] on span "1.99" at bounding box center [474, 241] width 18 height 11
click at [487, 274] on span "12.46" at bounding box center [476, 277] width 23 height 11
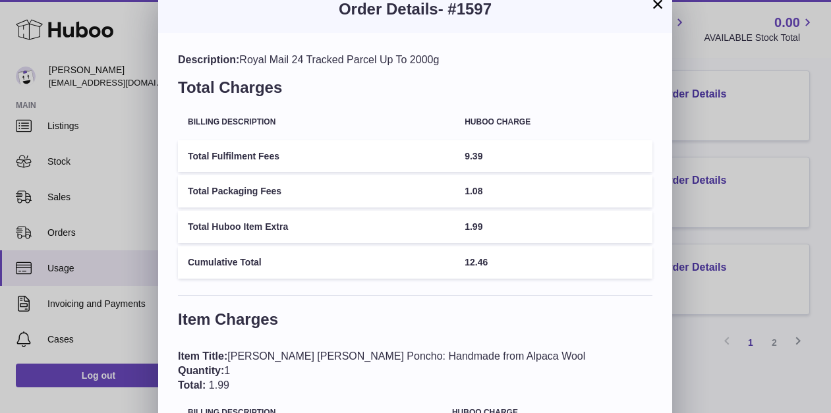
scroll to position [0, 0]
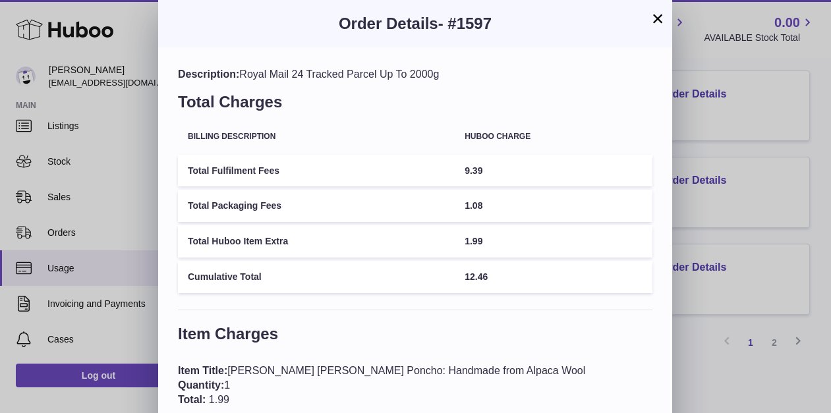
click at [657, 14] on button "×" at bounding box center [658, 19] width 16 height 16
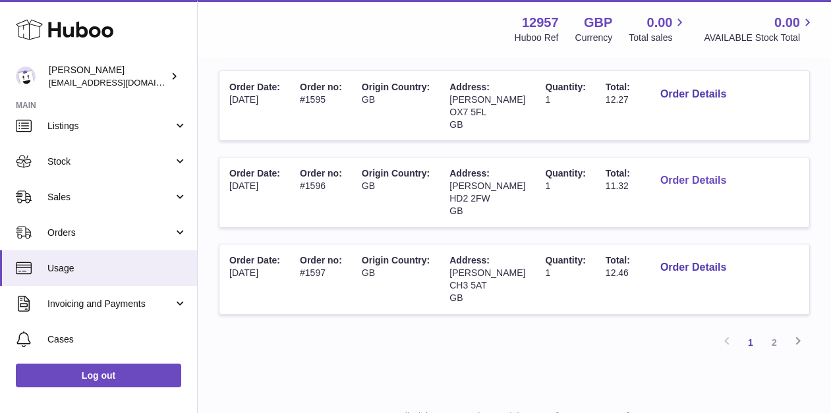
click at [673, 188] on button "Order Details" at bounding box center [693, 180] width 87 height 27
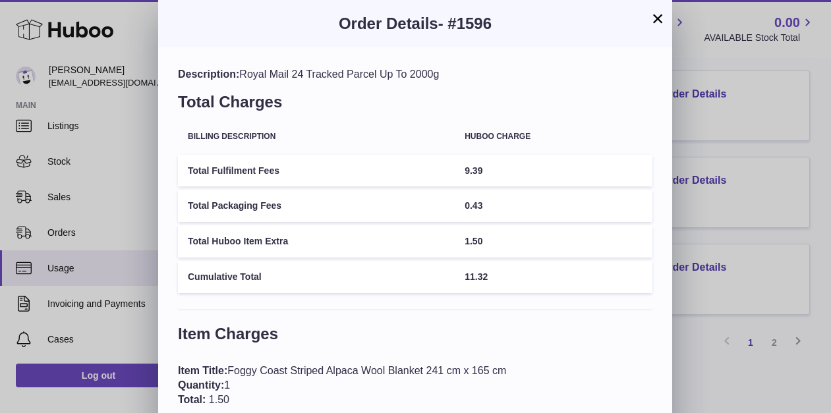
click at [659, 25] on button "×" at bounding box center [658, 19] width 16 height 16
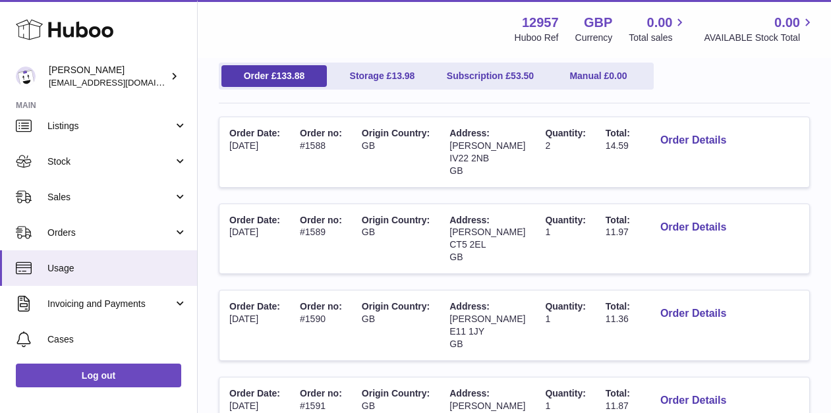
scroll to position [130, 0]
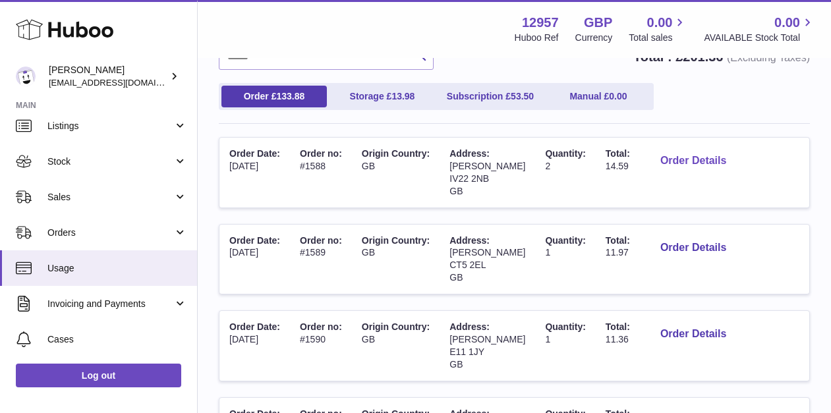
click at [694, 165] on button "Order Details" at bounding box center [693, 161] width 87 height 27
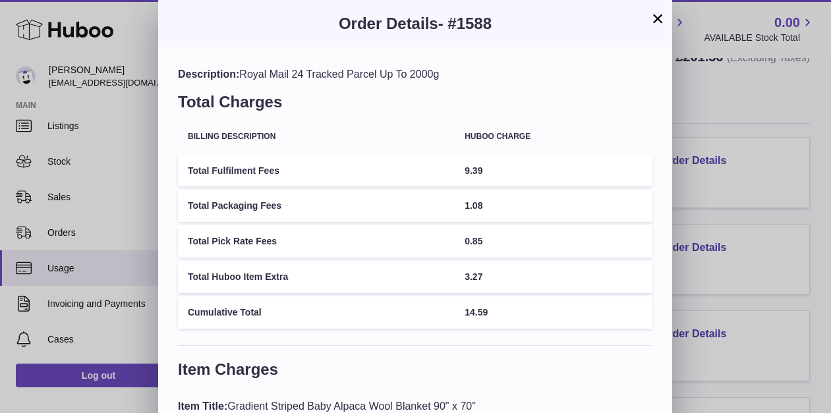
click at [660, 21] on button "×" at bounding box center [658, 19] width 16 height 16
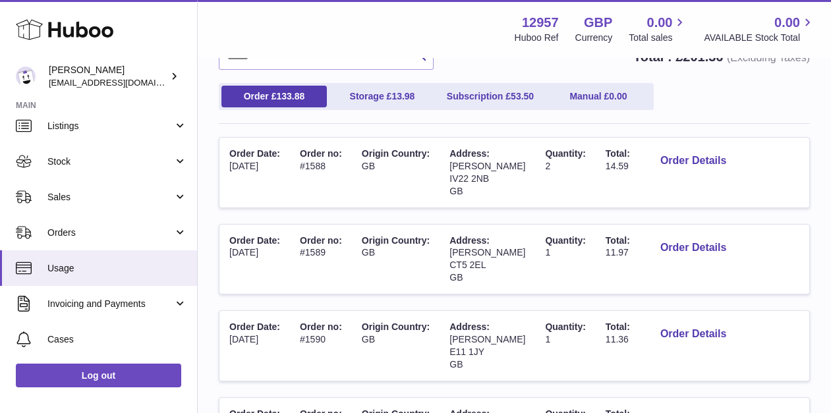
scroll to position [0, 0]
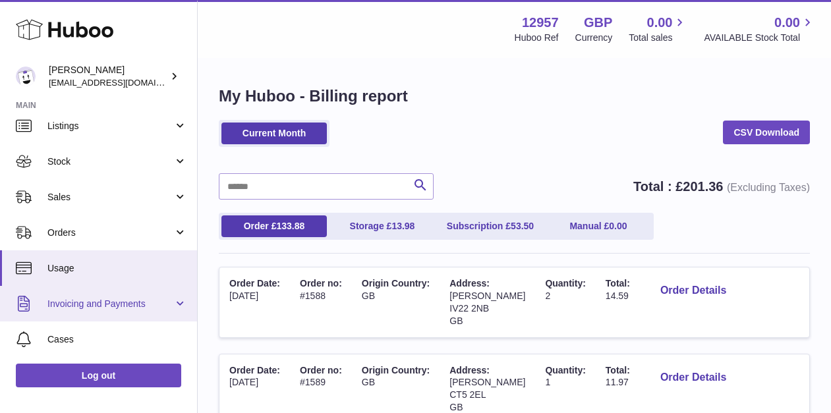
click at [88, 293] on link "Invoicing and Payments" at bounding box center [98, 304] width 197 height 36
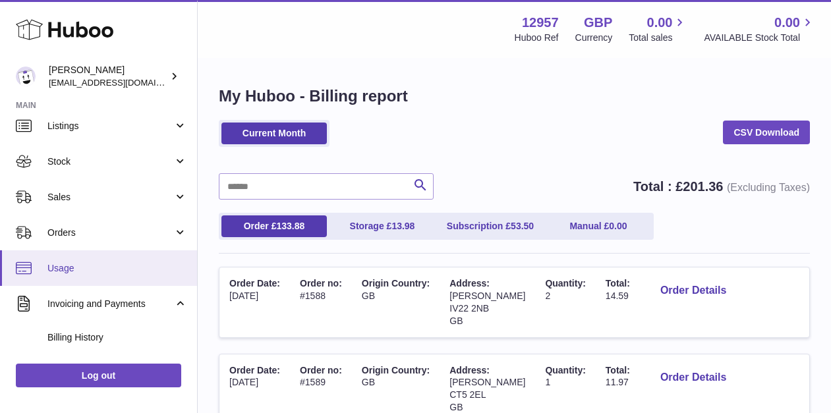
click at [81, 271] on span "Usage" at bounding box center [117, 268] width 140 height 13
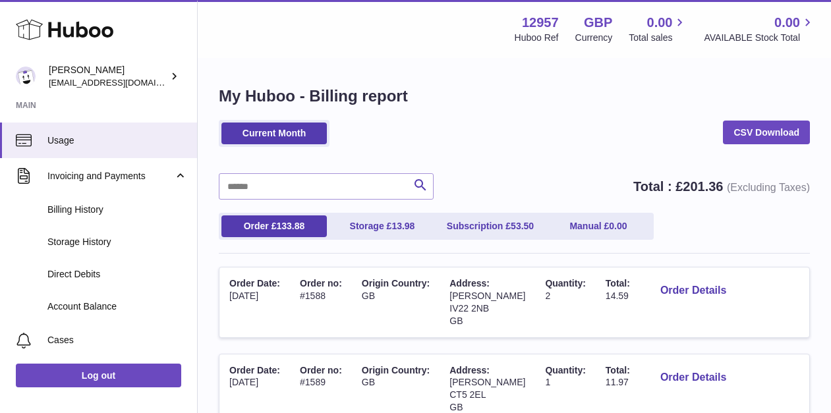
scroll to position [232, 0]
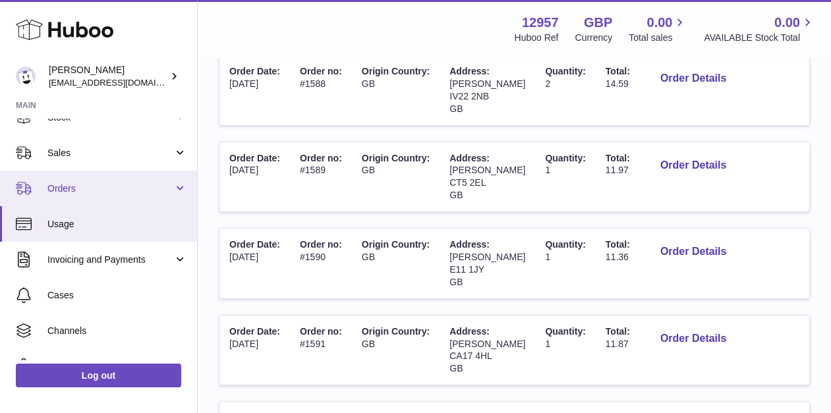
scroll to position [150, 0]
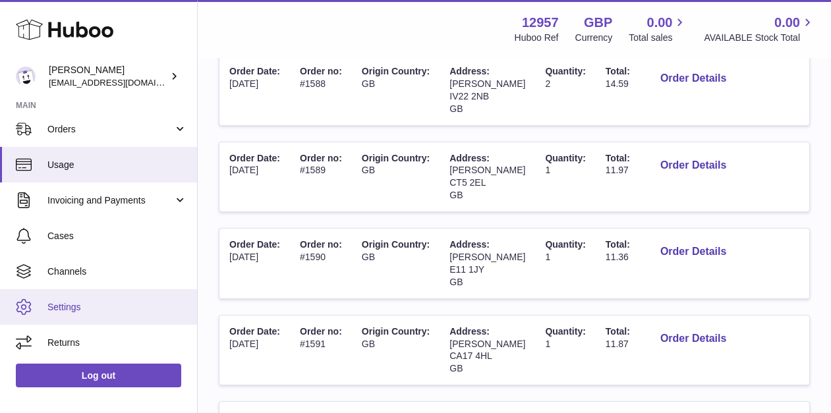
click at [82, 316] on link "Settings" at bounding box center [98, 307] width 197 height 36
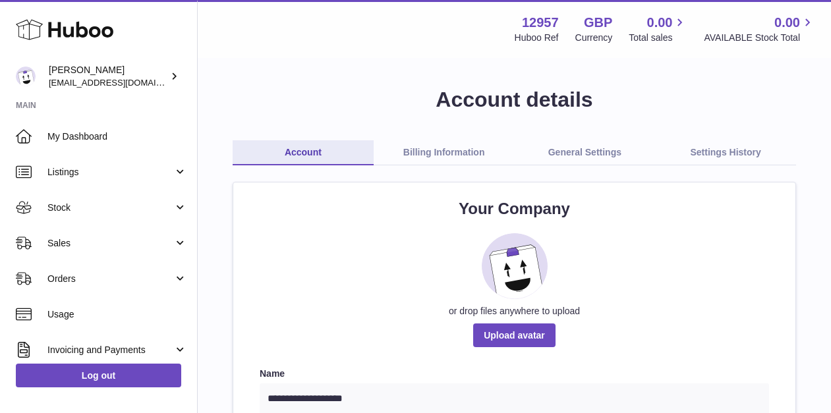
click at [459, 144] on link "Billing Information" at bounding box center [444, 152] width 141 height 25
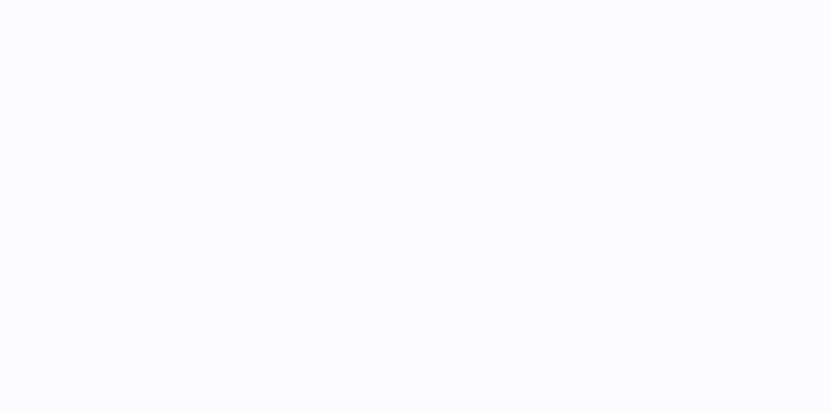
select select "**"
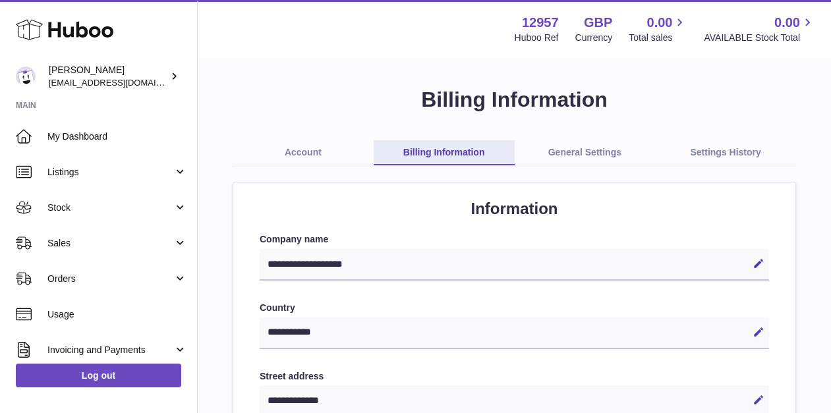
click at [567, 159] on link "General Settings" at bounding box center [585, 152] width 141 height 25
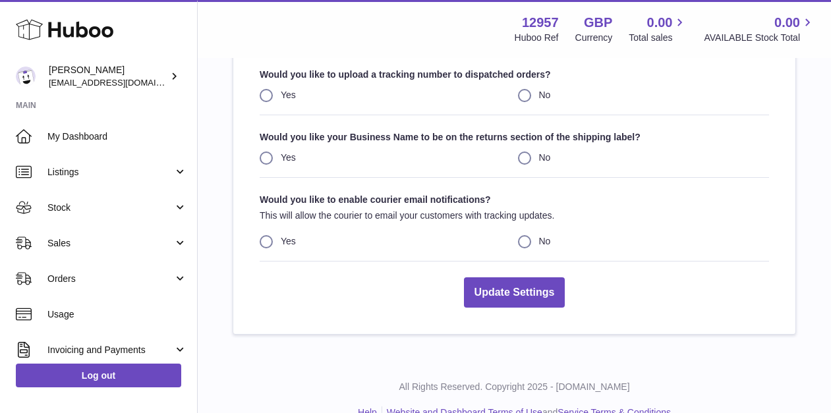
scroll to position [249, 0]
click at [442, 141] on strong "Would you like your Business Name to be on the returns section of the shipping …" at bounding box center [515, 137] width 510 height 13
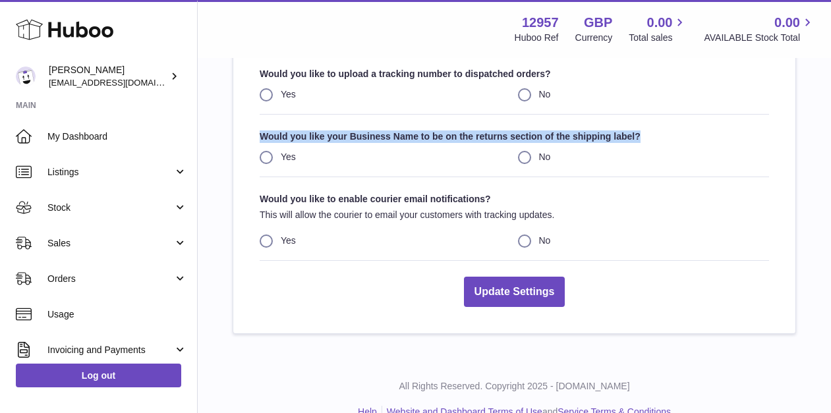
click at [442, 141] on strong "Would you like your Business Name to be on the returns section of the shipping …" at bounding box center [515, 137] width 510 height 13
click at [545, 136] on strong "Would you like your Business Name to be on the returns section of the shipping …" at bounding box center [515, 137] width 510 height 13
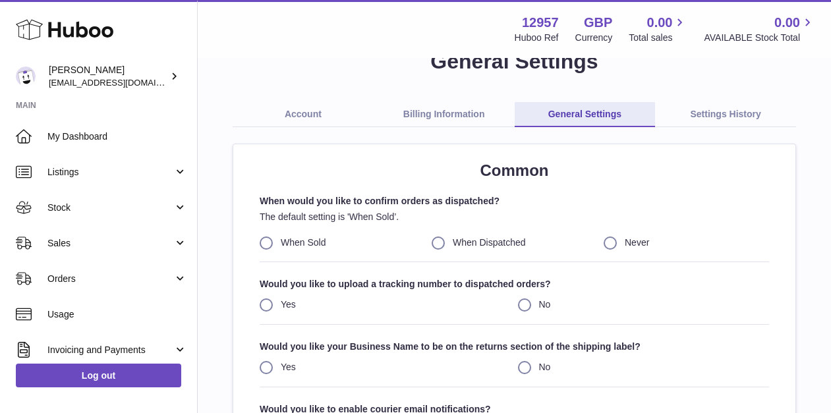
scroll to position [0, 0]
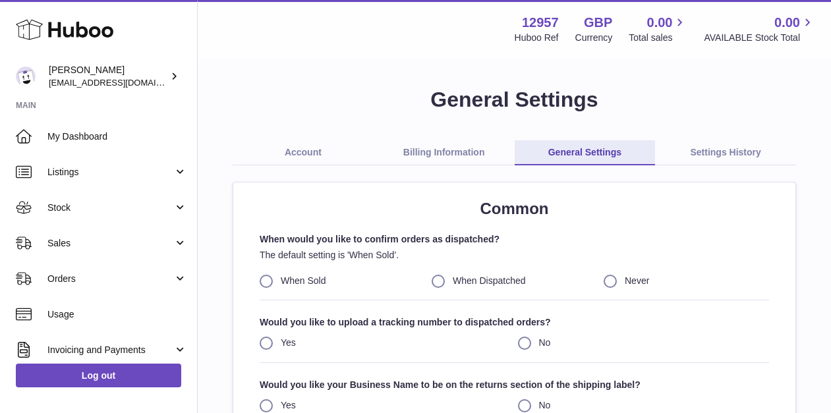
click at [701, 148] on link "Settings History" at bounding box center [725, 152] width 141 height 25
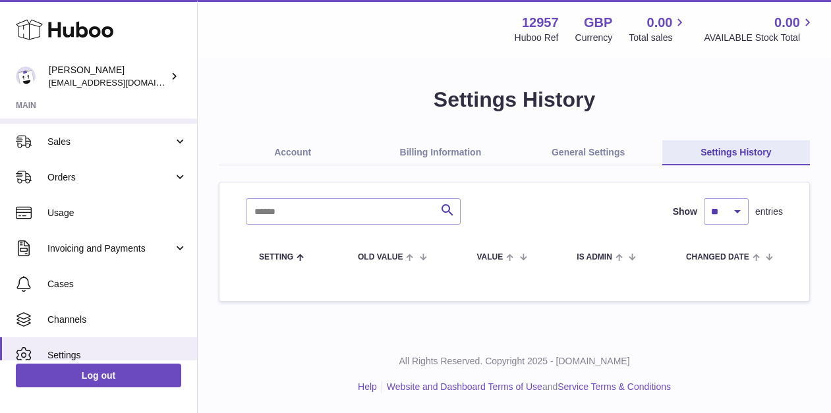
scroll to position [150, 0]
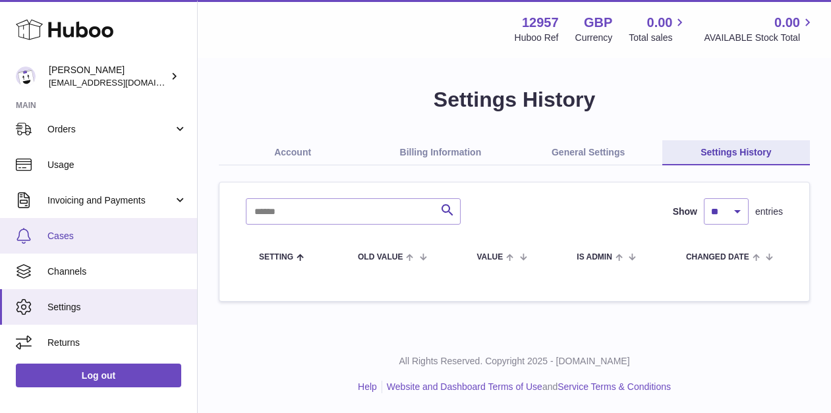
click at [121, 233] on span "Cases" at bounding box center [117, 236] width 140 height 13
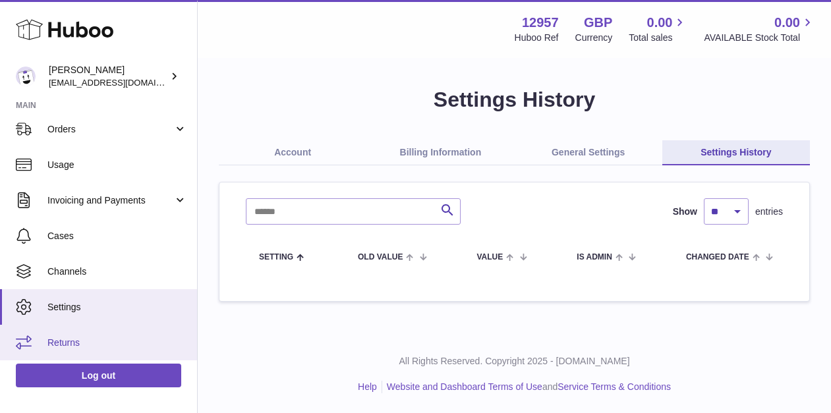
click at [53, 338] on span "Returns" at bounding box center [117, 343] width 140 height 13
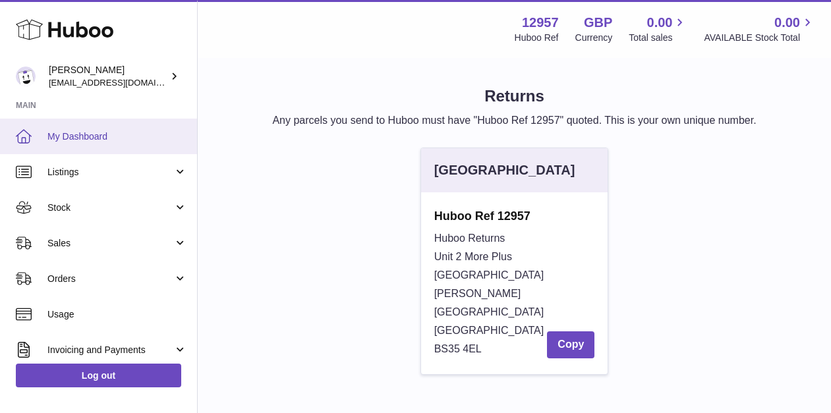
click at [108, 135] on span "My Dashboard" at bounding box center [117, 137] width 140 height 13
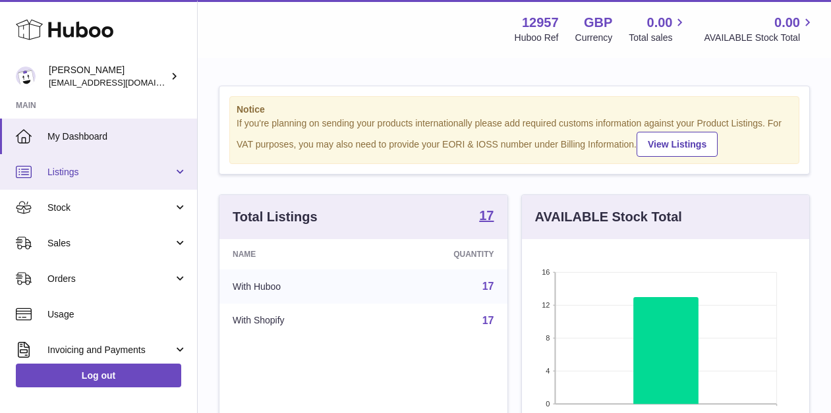
click at [113, 168] on span "Listings" at bounding box center [110, 172] width 126 height 13
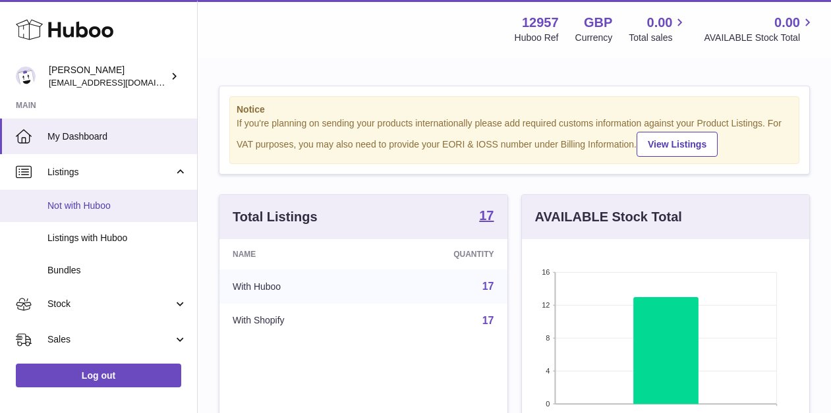
click at [104, 212] on link "Not with Huboo" at bounding box center [98, 206] width 197 height 32
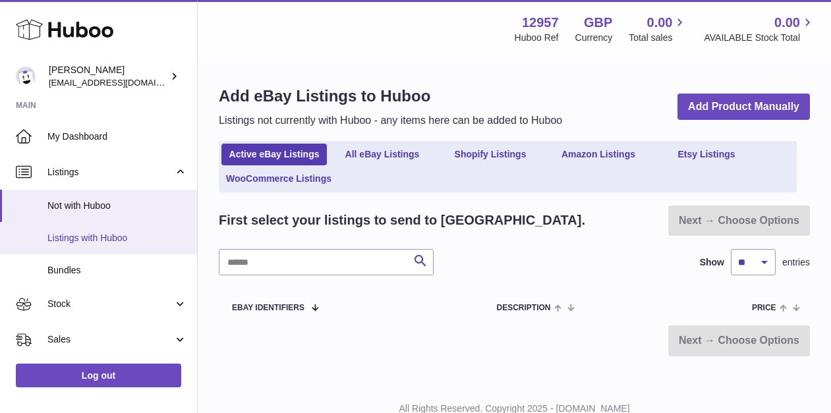
click at [105, 243] on span "Listings with Huboo" at bounding box center [117, 238] width 140 height 13
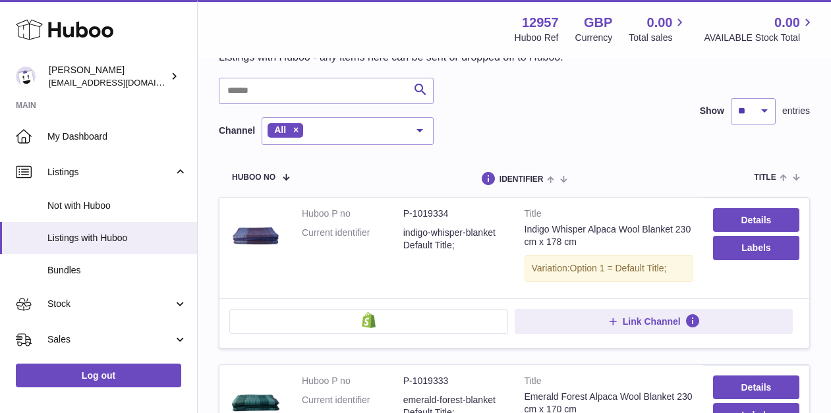
scroll to position [185, 0]
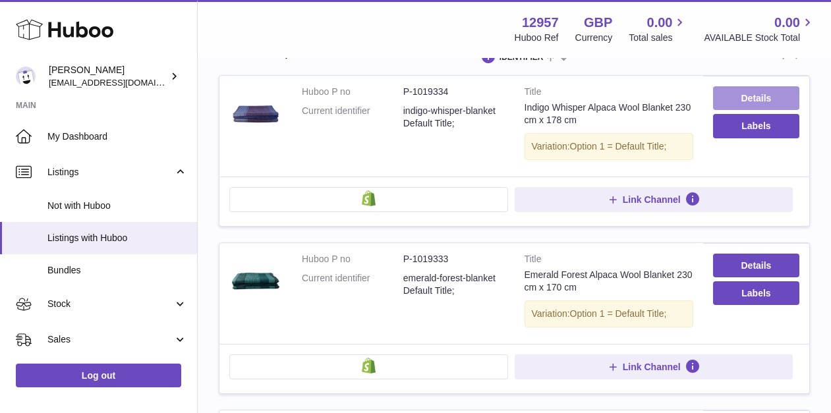
click at [742, 98] on link "Details" at bounding box center [756, 98] width 86 height 24
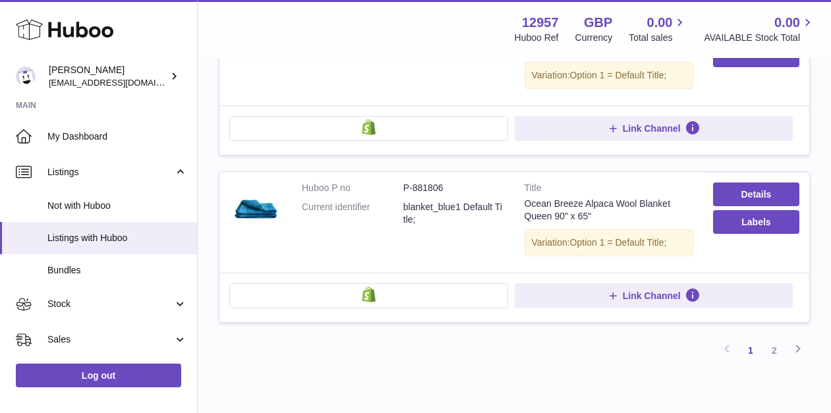
scroll to position [1658, 0]
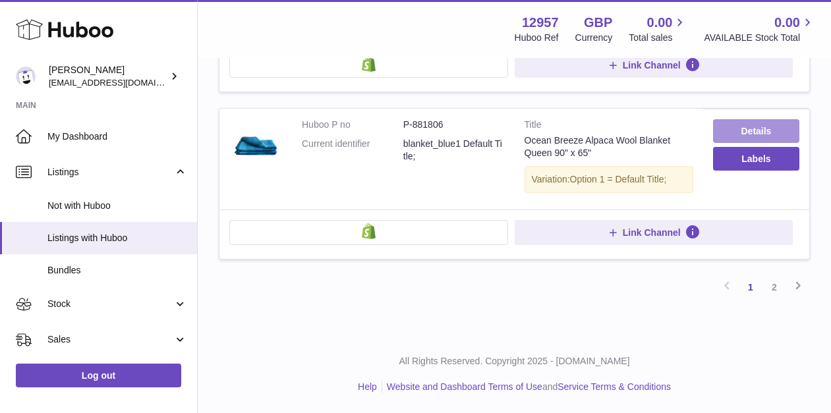
click at [772, 134] on link "Details" at bounding box center [756, 131] width 86 height 24
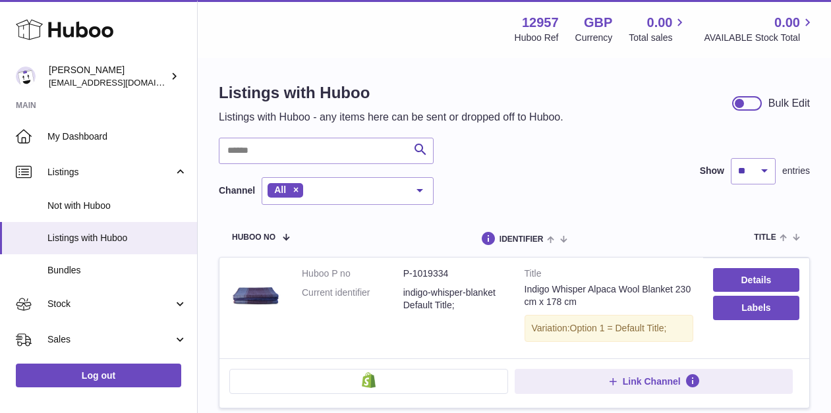
scroll to position [0, 0]
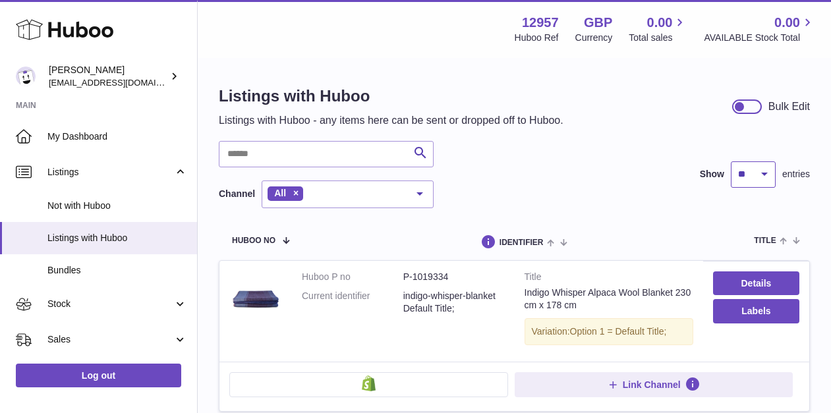
click at [756, 164] on select "** ** ** ***" at bounding box center [753, 175] width 45 height 26
select select "***"
click at [731, 162] on select "** ** ** ***" at bounding box center [753, 175] width 45 height 26
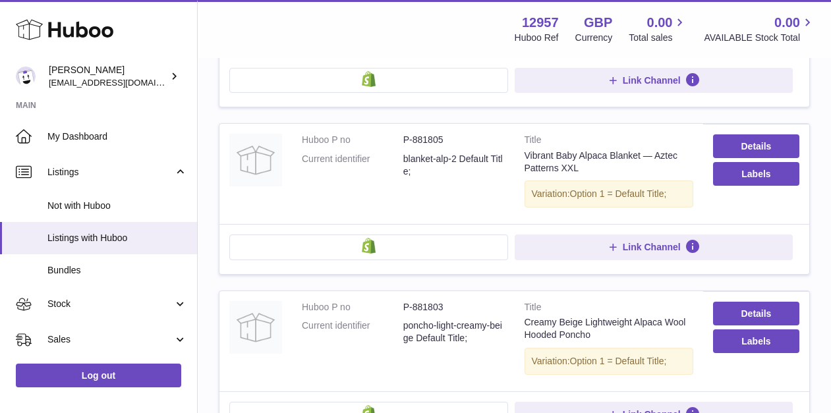
scroll to position [1810, 0]
click at [754, 153] on link "Details" at bounding box center [756, 147] width 86 height 24
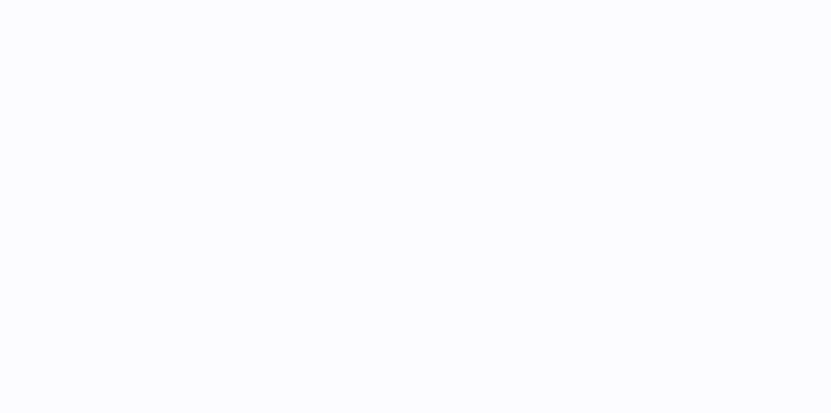
select select
select select "****"
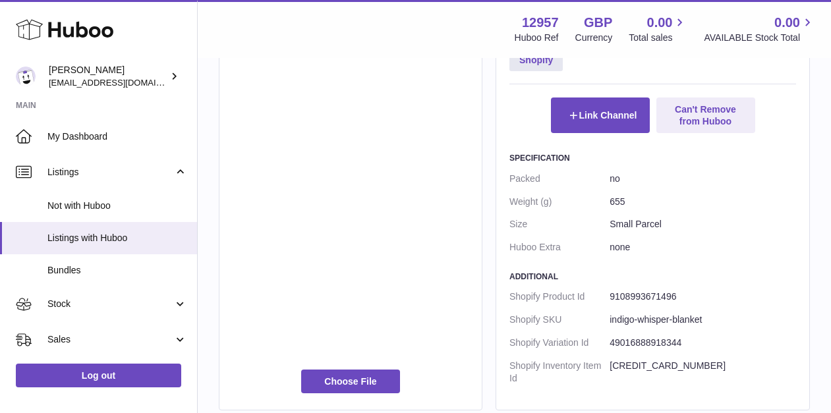
scroll to position [833, 0]
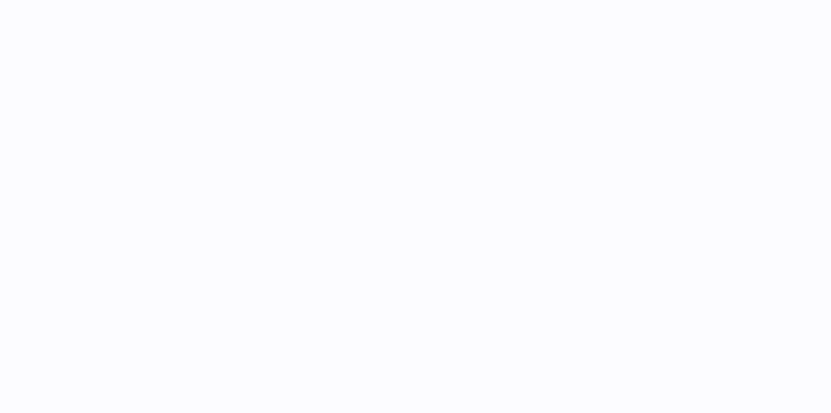
select select
select select "****"
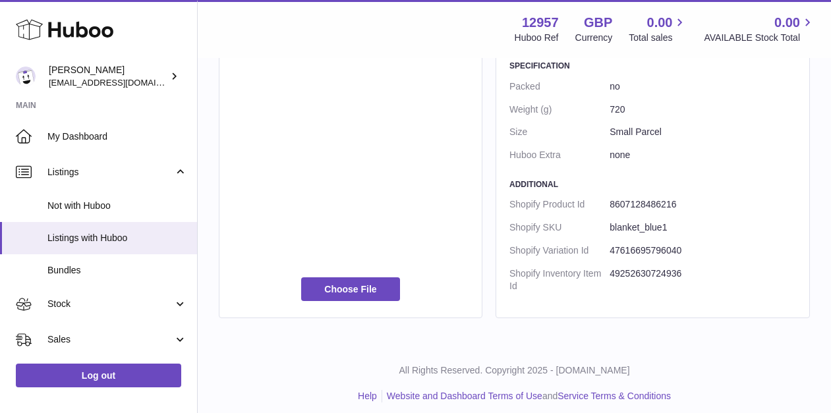
scroll to position [833, 0]
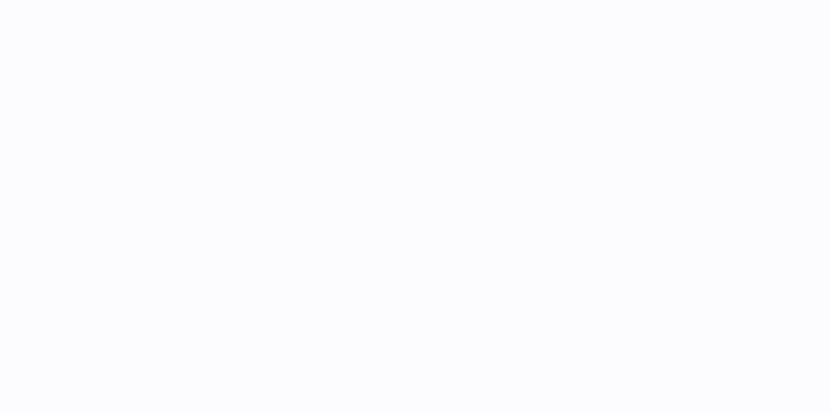
select select
select select "****"
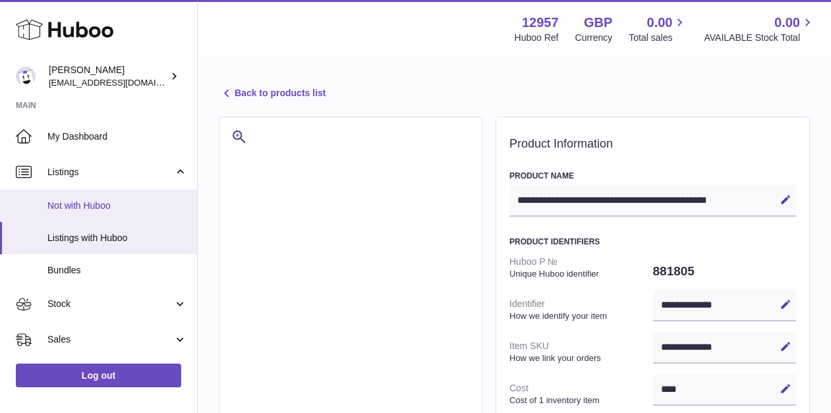
click at [89, 197] on link "Not with Huboo" at bounding box center [98, 206] width 197 height 32
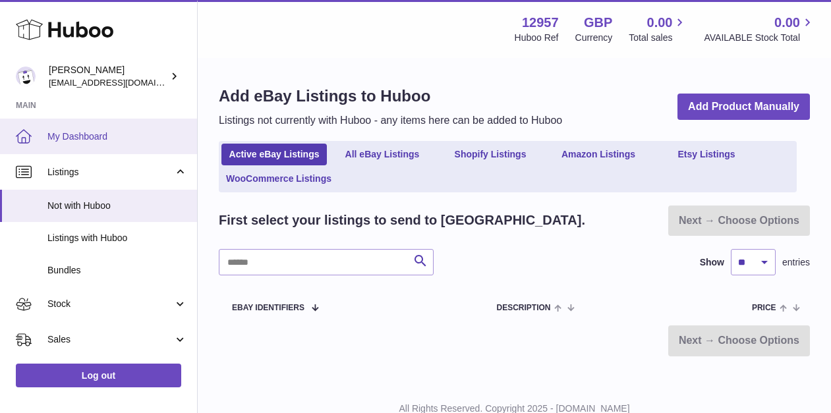
click at [94, 142] on span "My Dashboard" at bounding box center [117, 137] width 140 height 13
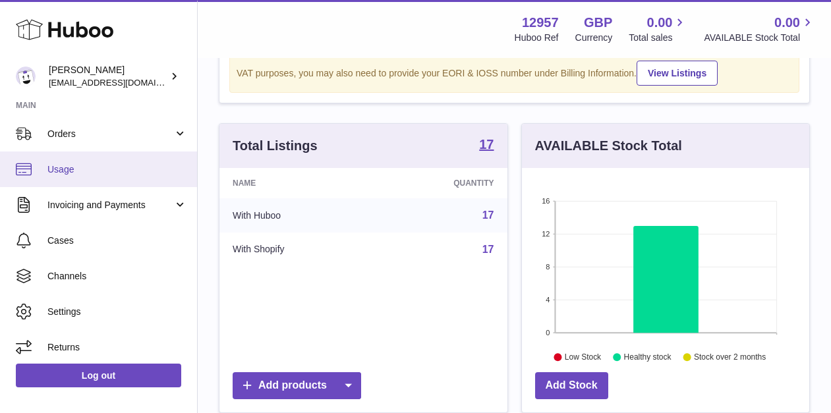
scroll to position [150, 0]
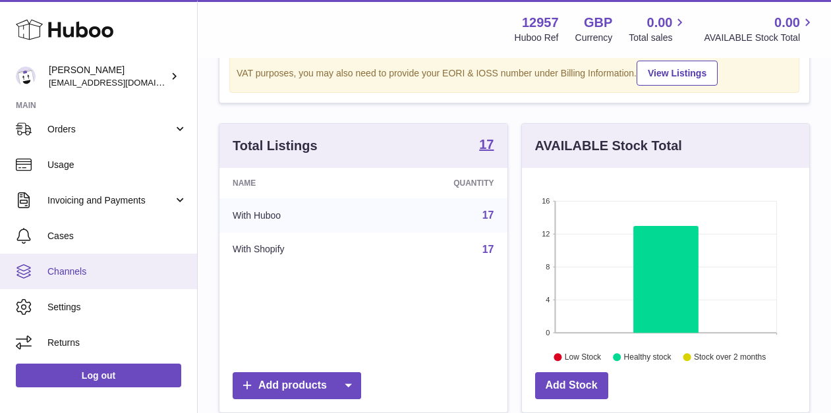
click at [97, 279] on link "Channels" at bounding box center [98, 272] width 197 height 36
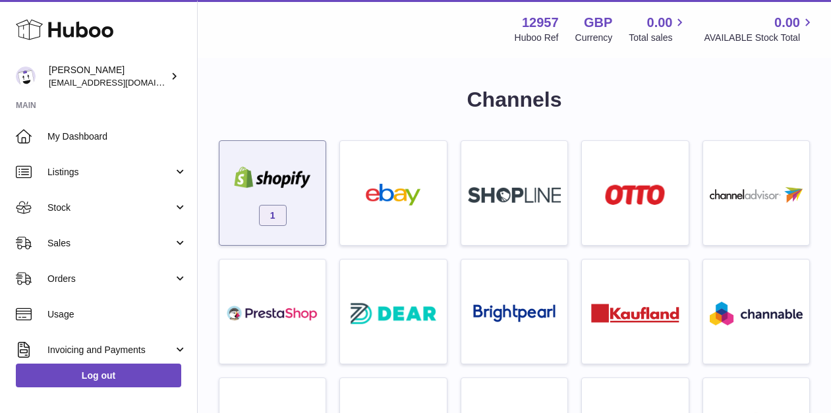
click at [271, 212] on span "1" at bounding box center [273, 215] width 28 height 21
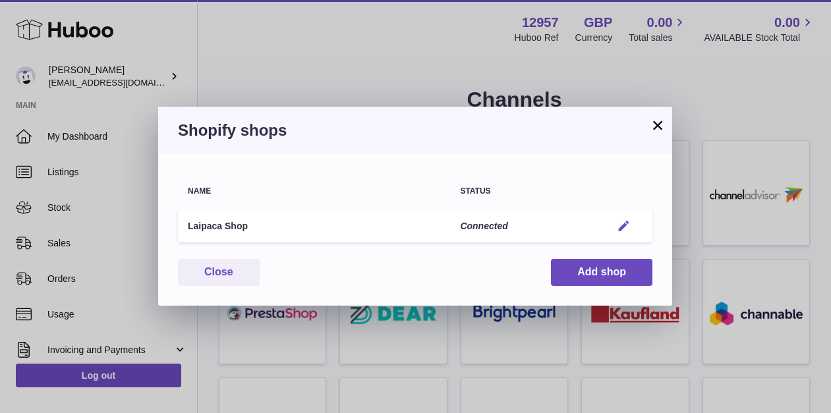
click at [622, 226] on em "button" at bounding box center [624, 227] width 14 height 14
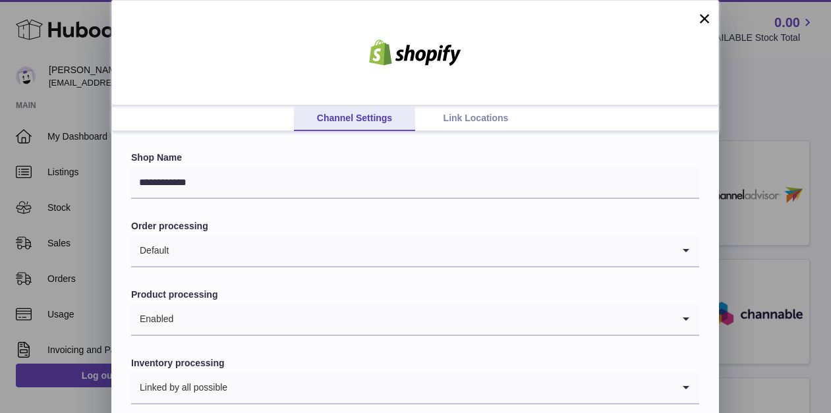
click at [454, 119] on link "Link Locations" at bounding box center [475, 118] width 121 height 25
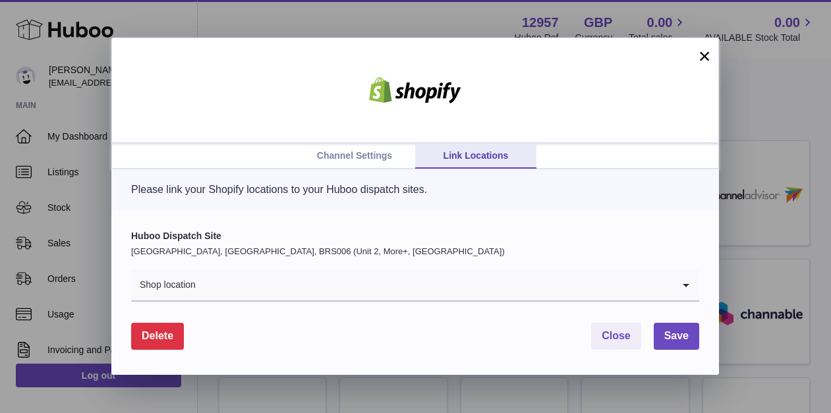
click at [363, 172] on div "Please link your Shopify locations to your Huboo dispatch sites." at bounding box center [415, 189] width 608 height 41
click at [363, 162] on link "Channel Settings" at bounding box center [354, 156] width 121 height 25
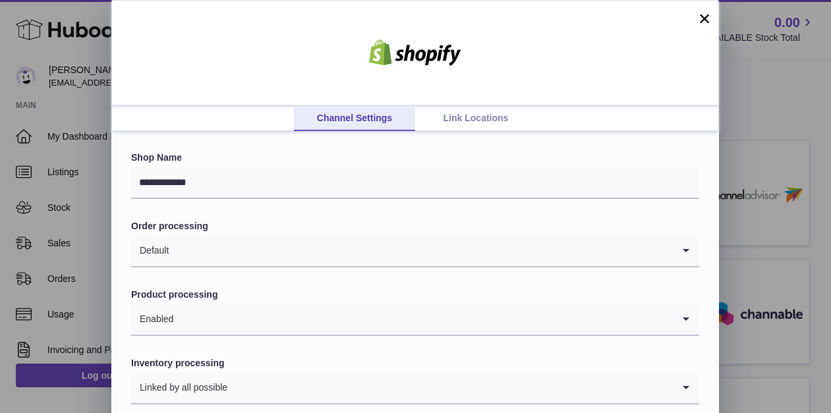
click at [237, 253] on input "Search for option" at bounding box center [421, 251] width 504 height 30
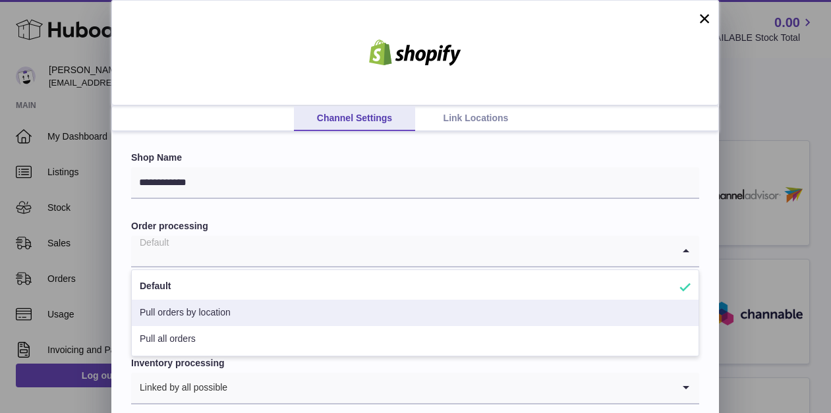
click at [231, 309] on li "Pull orders by location" at bounding box center [415, 313] width 567 height 26
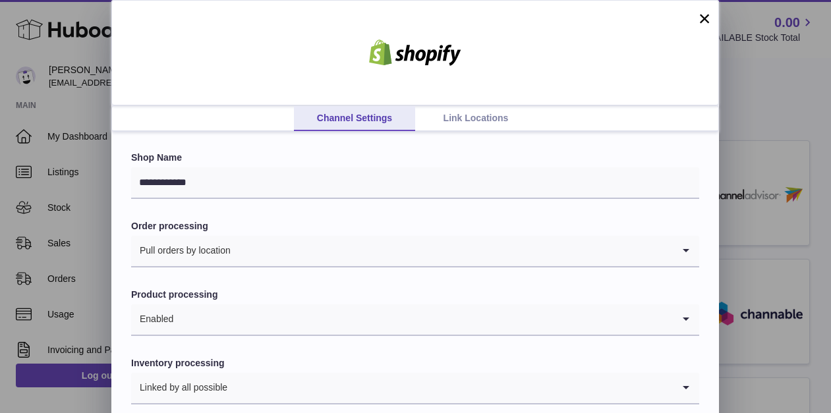
click at [235, 251] on input "Search for option" at bounding box center [452, 251] width 442 height 30
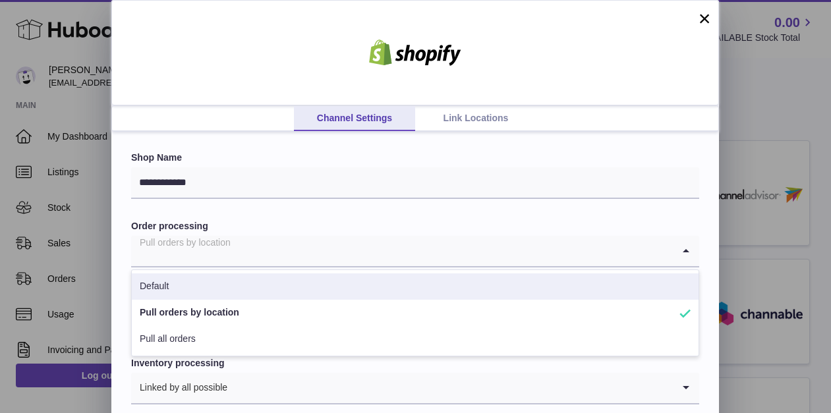
click at [211, 291] on li "Default" at bounding box center [415, 287] width 567 height 26
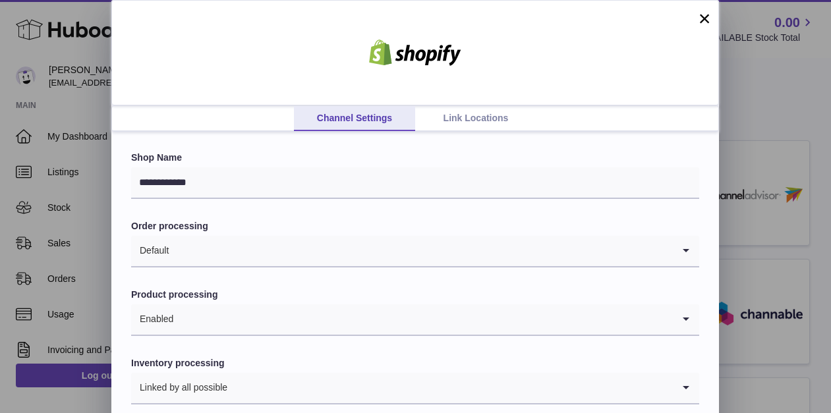
click at [450, 125] on link "Link Locations" at bounding box center [475, 118] width 121 height 25
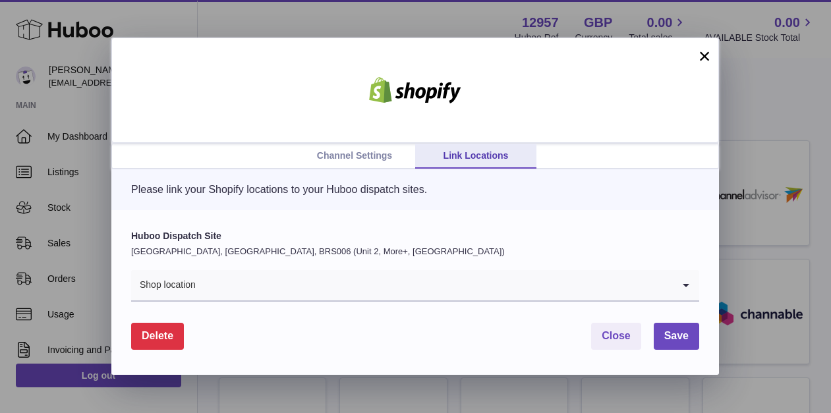
click at [365, 162] on link "Channel Settings" at bounding box center [354, 156] width 121 height 25
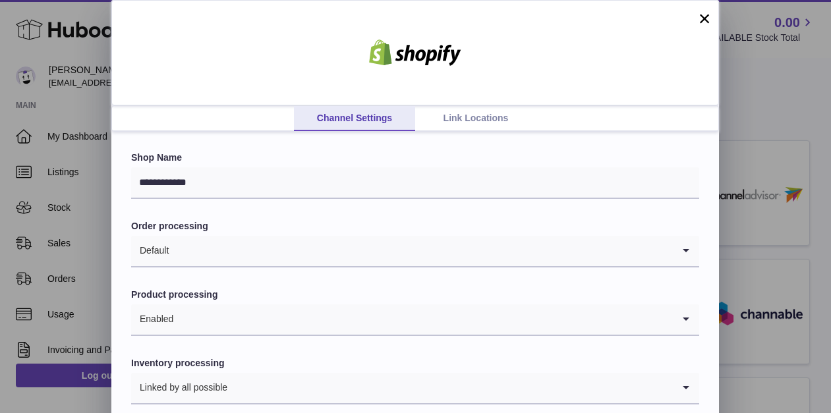
click at [249, 255] on input "Search for option" at bounding box center [421, 251] width 504 height 30
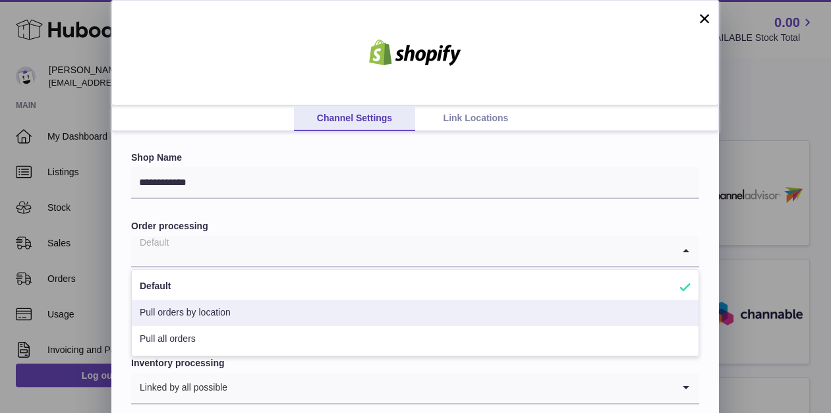
click at [216, 309] on li "Pull orders by location" at bounding box center [415, 313] width 567 height 26
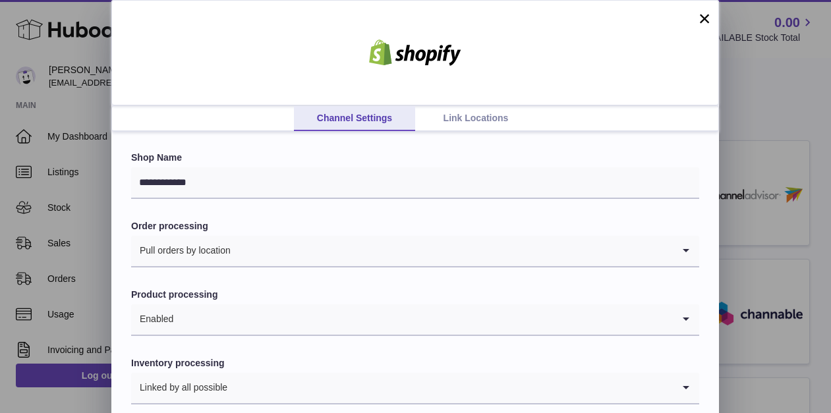
click at [281, 213] on form "**********" at bounding box center [415, 302] width 568 height 301
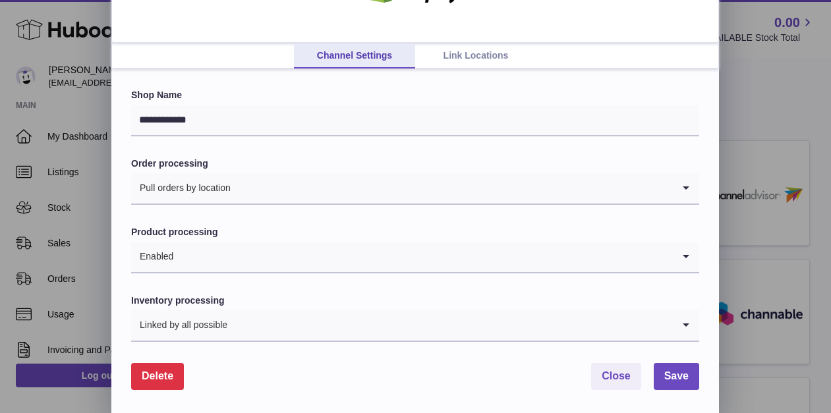
scroll to position [65, 0]
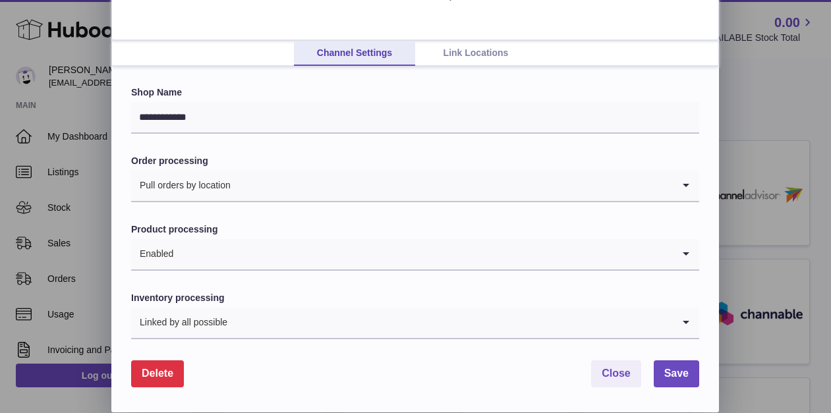
click at [494, 189] on input "Search for option" at bounding box center [452, 186] width 442 height 30
click at [500, 144] on form "**********" at bounding box center [415, 236] width 568 height 301
click at [673, 372] on span "Save" at bounding box center [677, 373] width 24 height 11
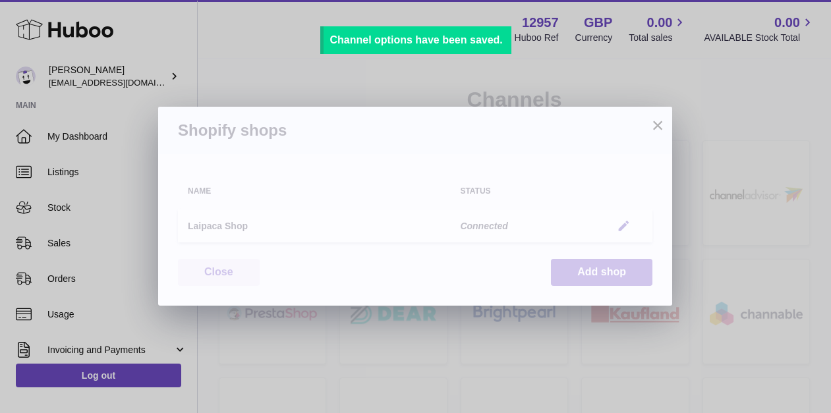
scroll to position [0, 0]
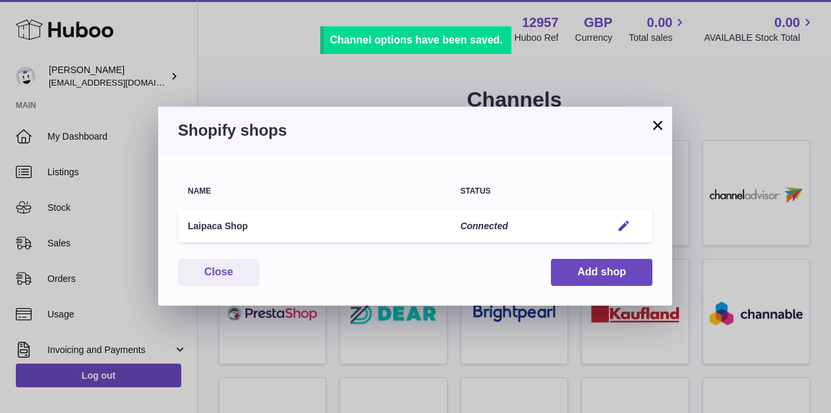
click at [655, 131] on button "×" at bounding box center [658, 125] width 16 height 16
